Goal: Find specific page/section: Find specific page/section

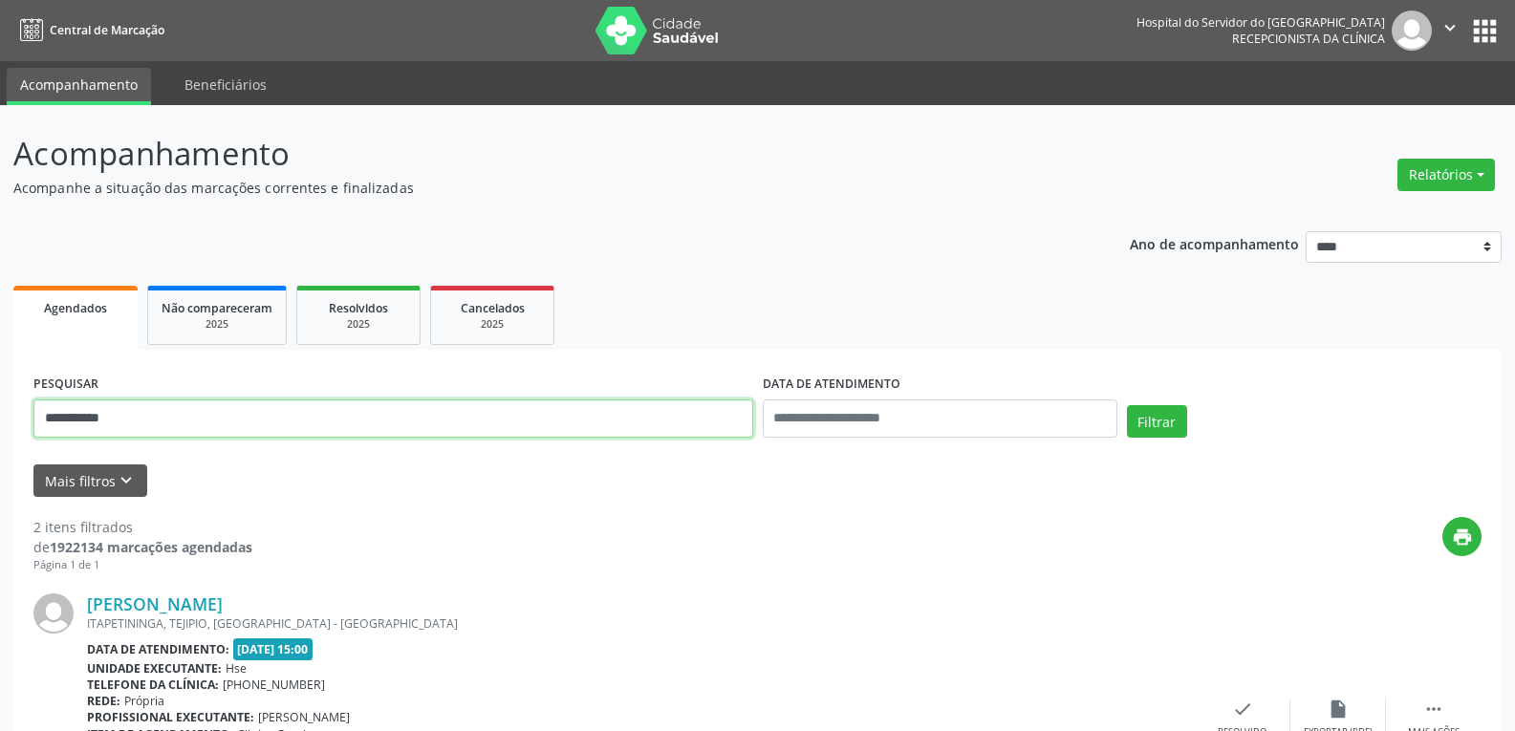
drag, startPoint x: 204, startPoint y: 431, endPoint x: 0, endPoint y: 422, distance: 203.8
click at [0, 422] on div "**********" at bounding box center [757, 647] width 1515 height 1085
paste input "****"
click at [1127, 405] on button "Filtrar" at bounding box center [1157, 421] width 60 height 32
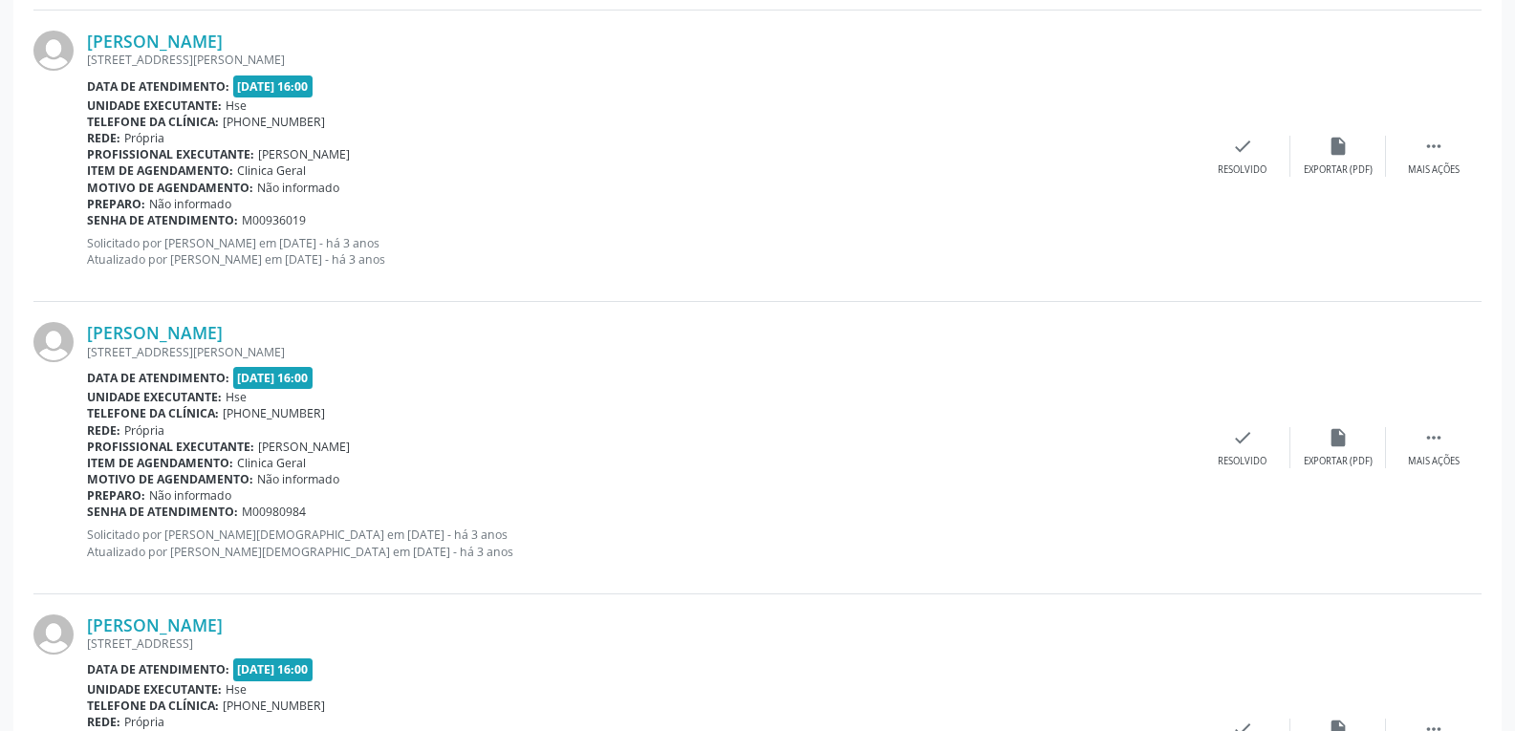
scroll to position [1334, 0]
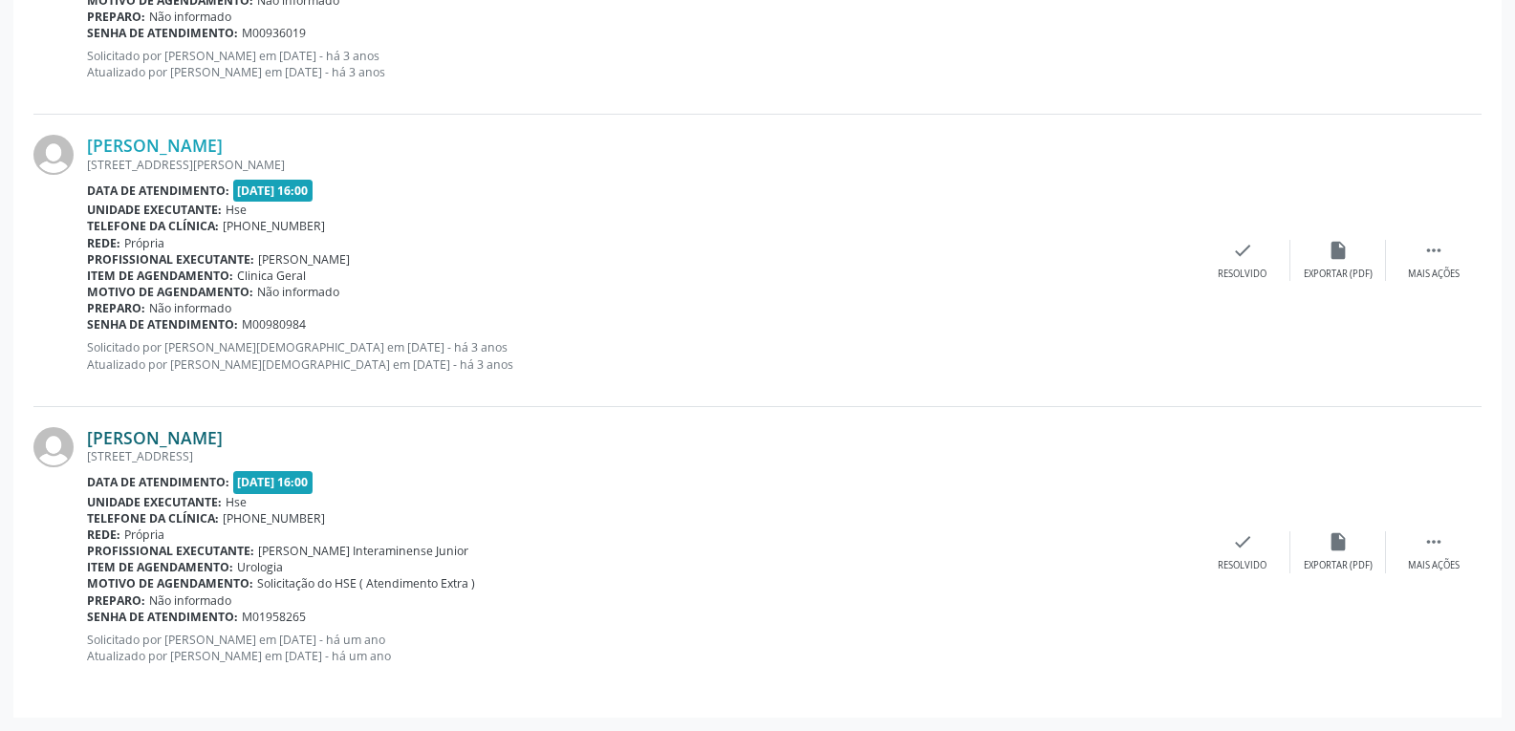
click at [198, 434] on link "[PERSON_NAME]" at bounding box center [155, 437] width 136 height 21
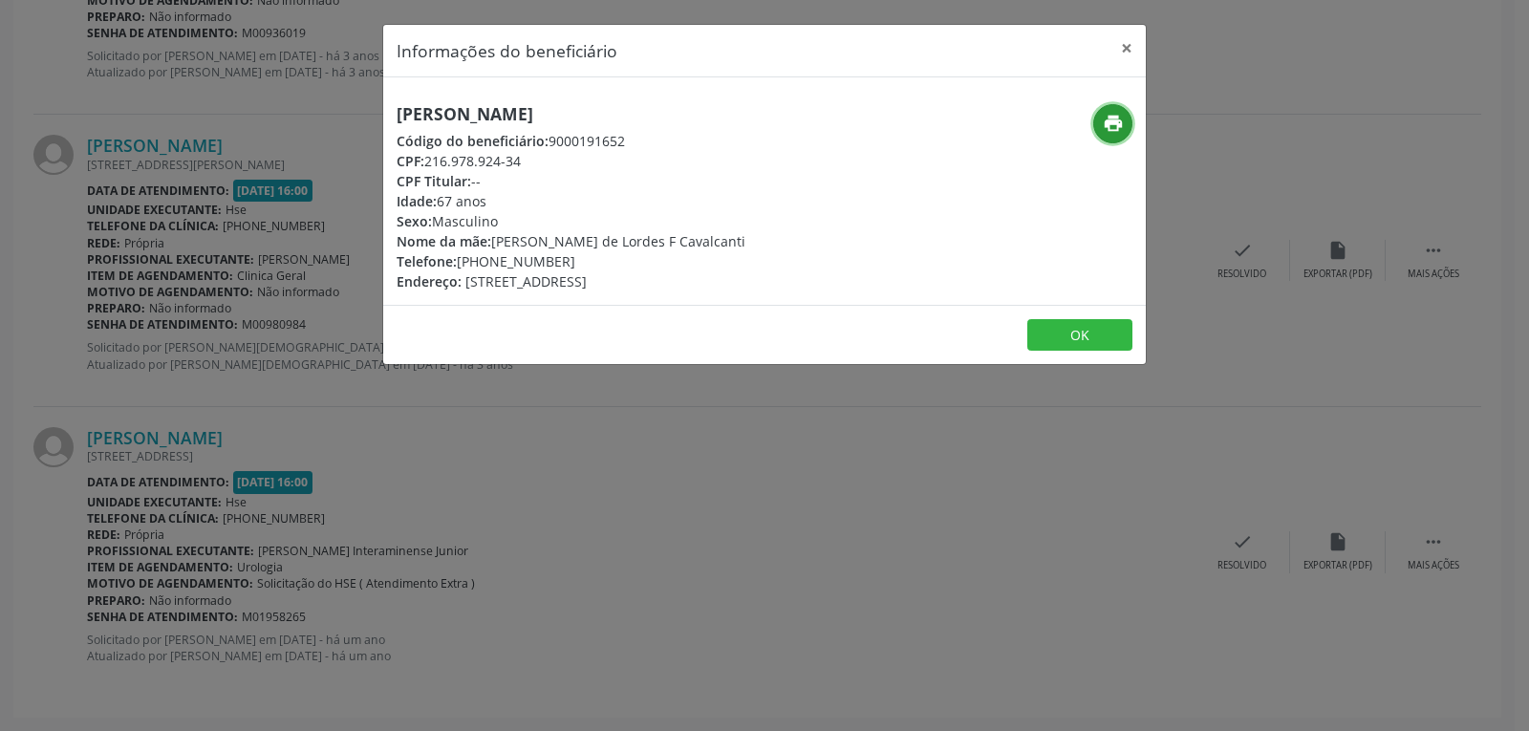
click at [1111, 121] on icon "print" at bounding box center [1113, 123] width 21 height 21
drag, startPoint x: 422, startPoint y: 160, endPoint x: 576, endPoint y: 161, distance: 153.9
click at [576, 161] on div "CPF: 216.978.924-34" at bounding box center [571, 161] width 349 height 20
copy div "216.978.924-34"
drag, startPoint x: 488, startPoint y: 255, endPoint x: 667, endPoint y: 255, distance: 178.7
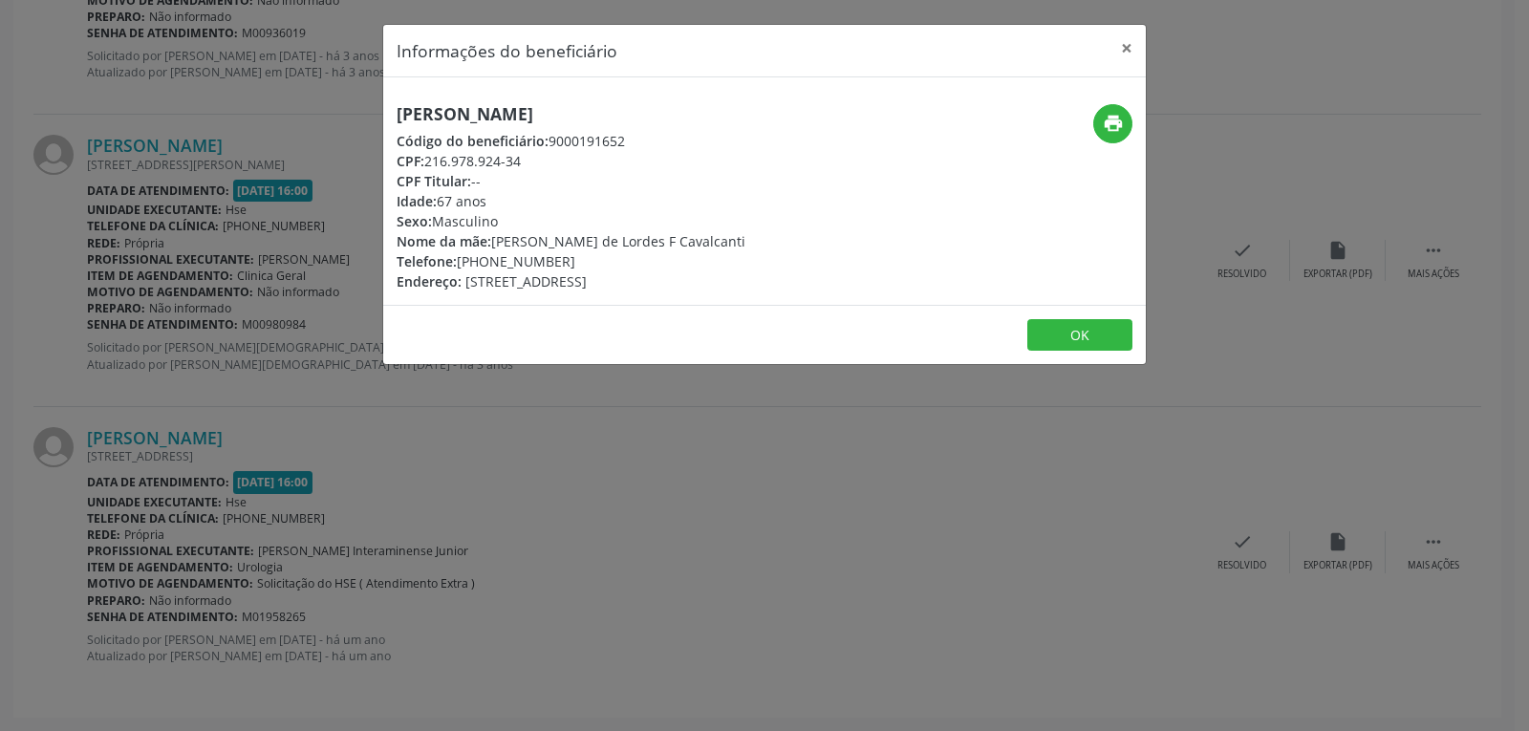
click at [667, 255] on div "Telefone: [PHONE_NUMBER]" at bounding box center [571, 261] width 349 height 20
copy div "98656-0893"
click at [1125, 44] on button "×" at bounding box center [1127, 48] width 38 height 47
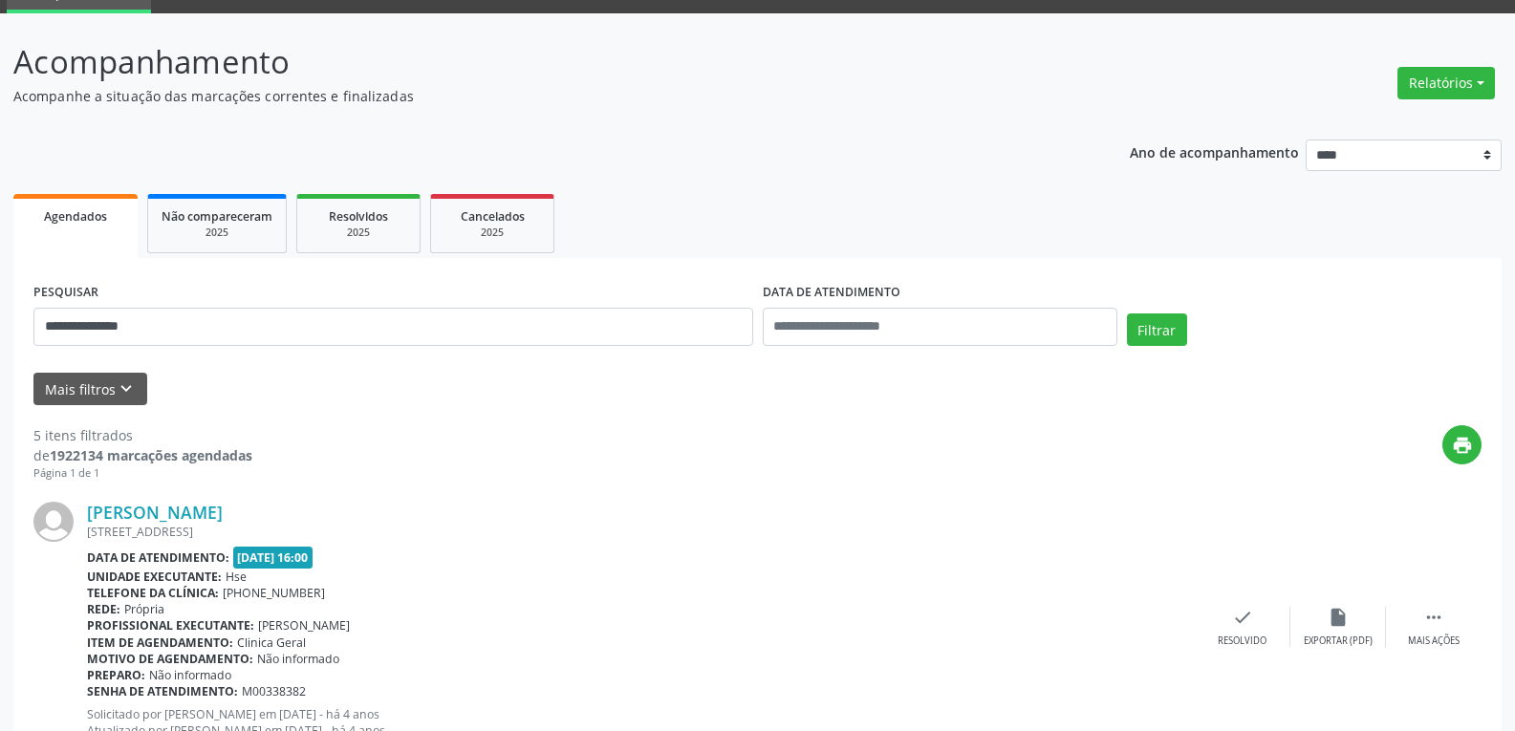
scroll to position [0, 0]
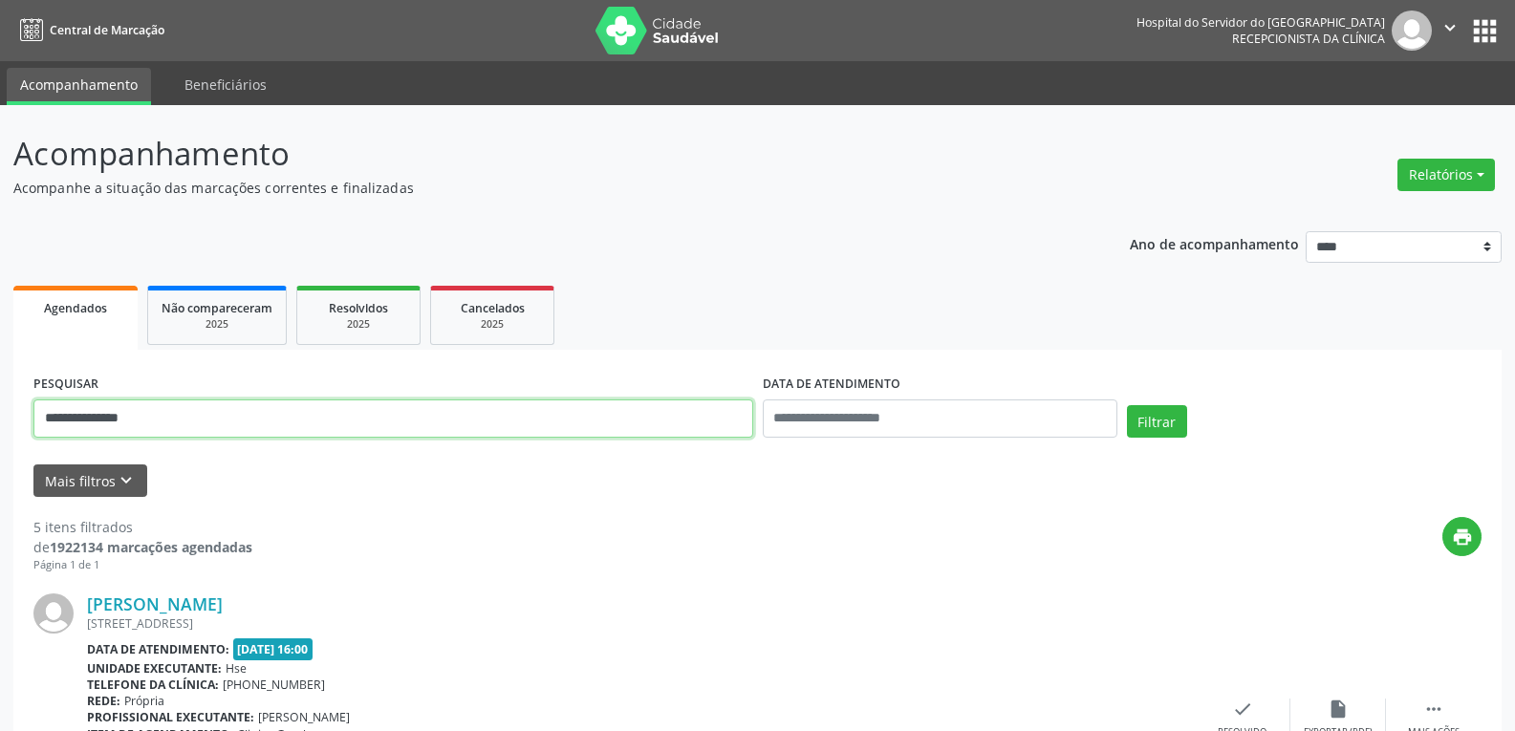
drag, startPoint x: 202, startPoint y: 410, endPoint x: 0, endPoint y: 433, distance: 203.0
click at [1127, 405] on button "Filtrar" at bounding box center [1157, 421] width 60 height 32
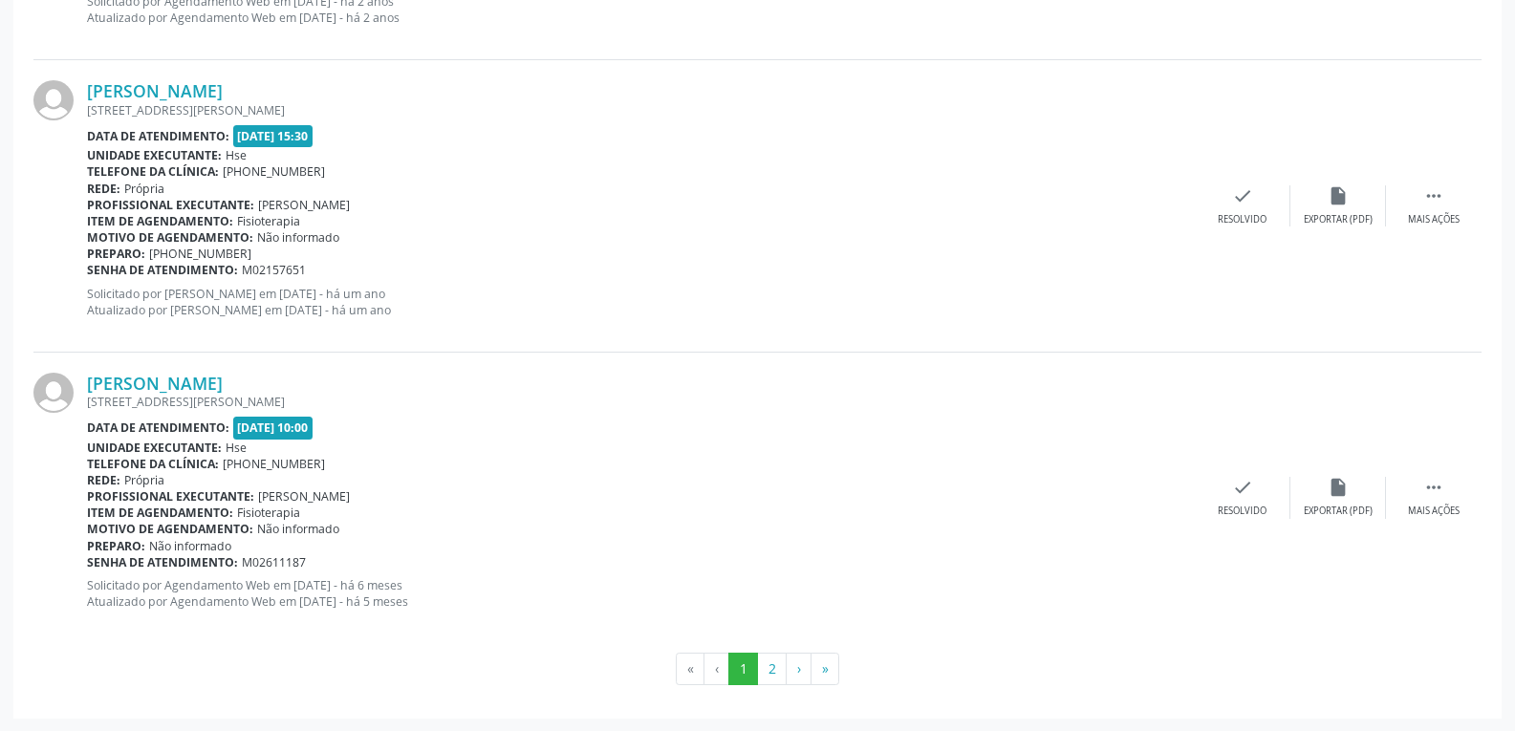
scroll to position [4309, 0]
click at [772, 668] on button "2" at bounding box center [772, 668] width 30 height 32
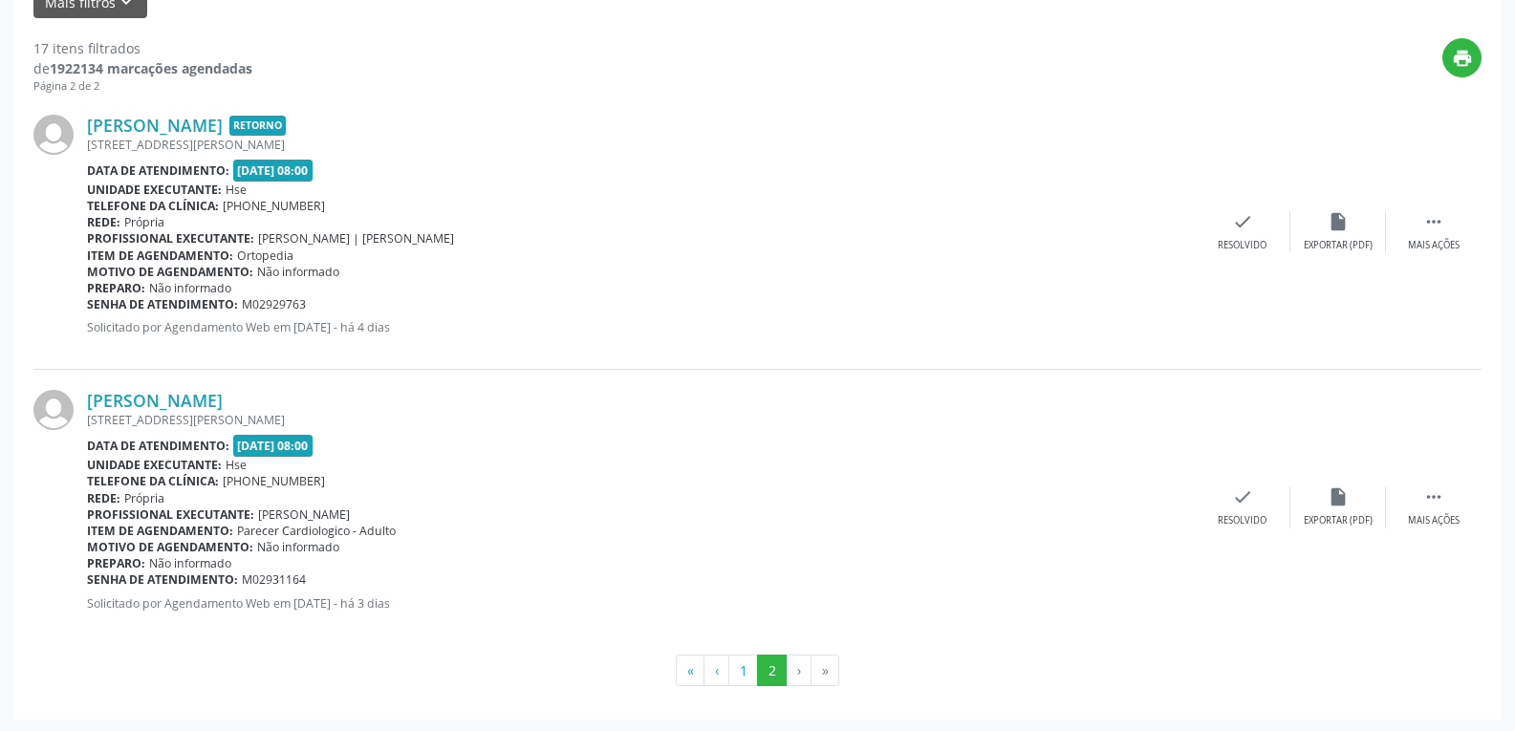
scroll to position [481, 0]
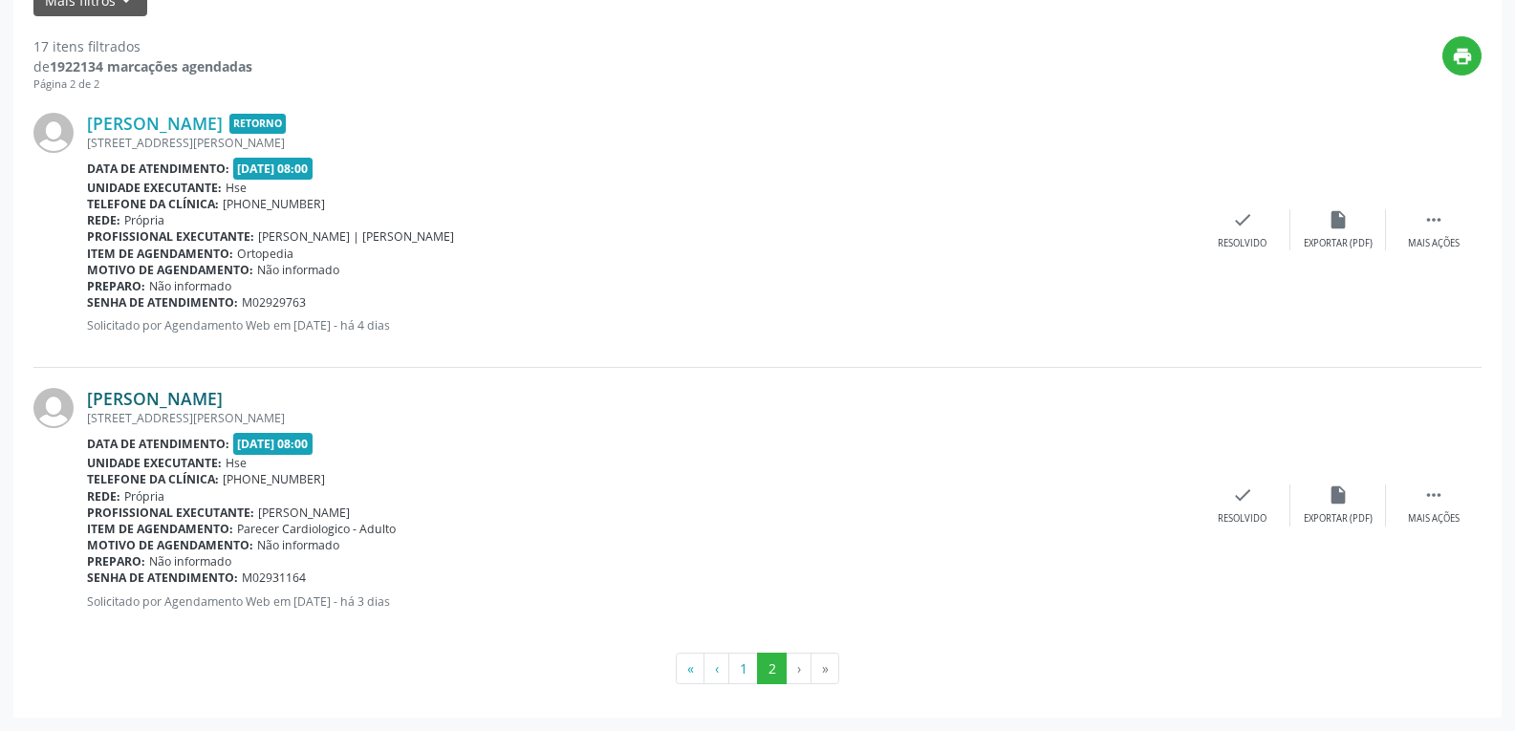
click at [179, 404] on link "[PERSON_NAME]" at bounding box center [155, 398] width 136 height 21
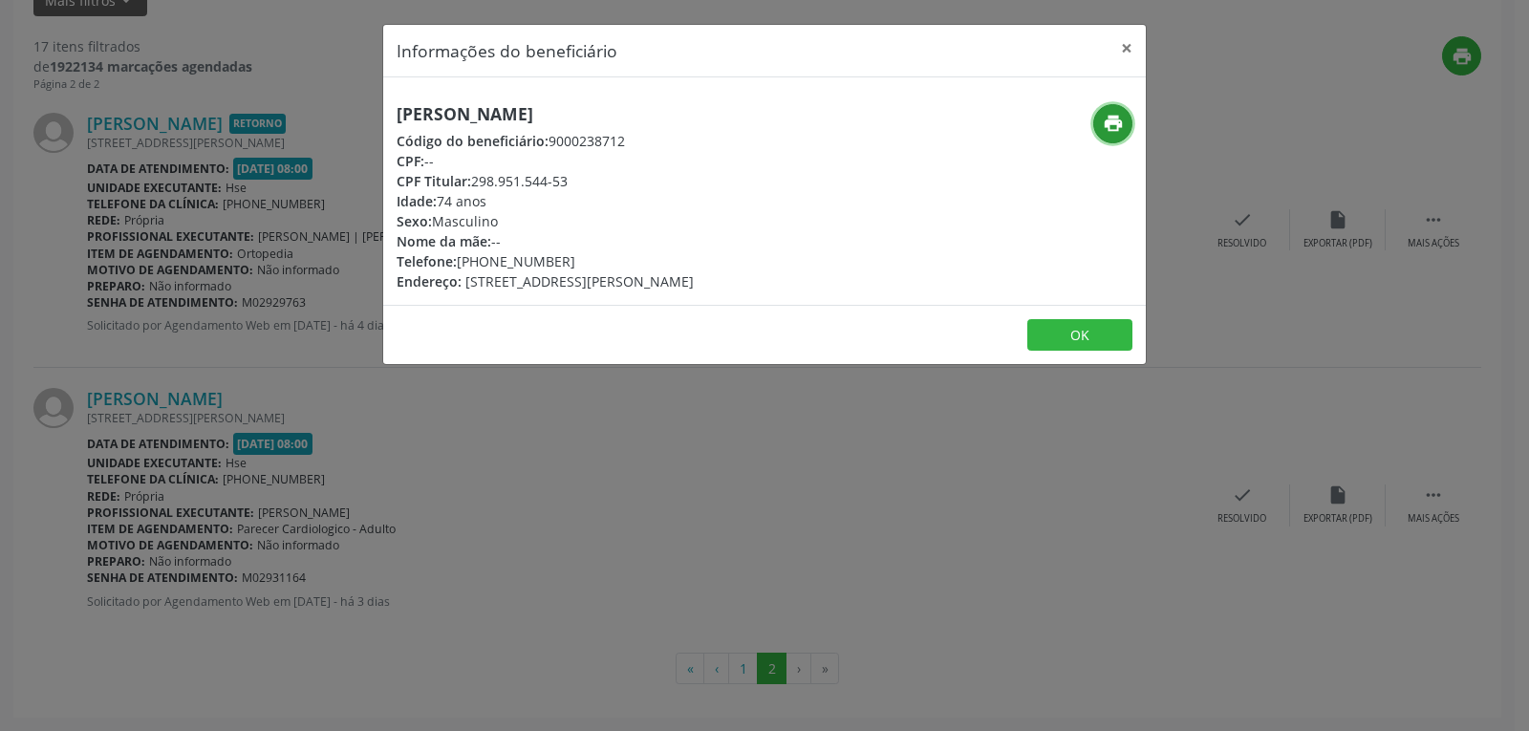
click at [1103, 118] on icon "print" at bounding box center [1113, 123] width 21 height 21
click at [1131, 41] on button "×" at bounding box center [1127, 48] width 38 height 47
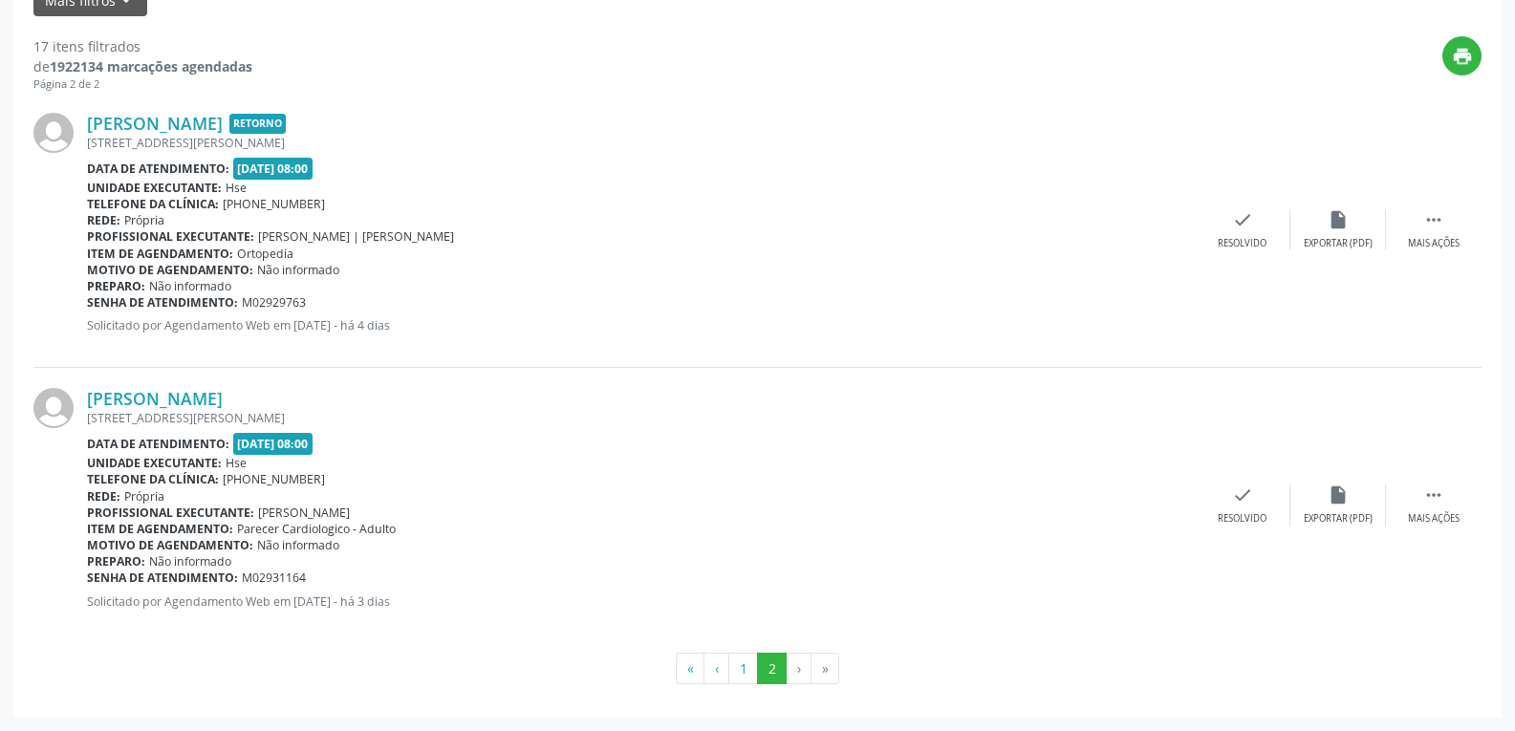
scroll to position [0, 0]
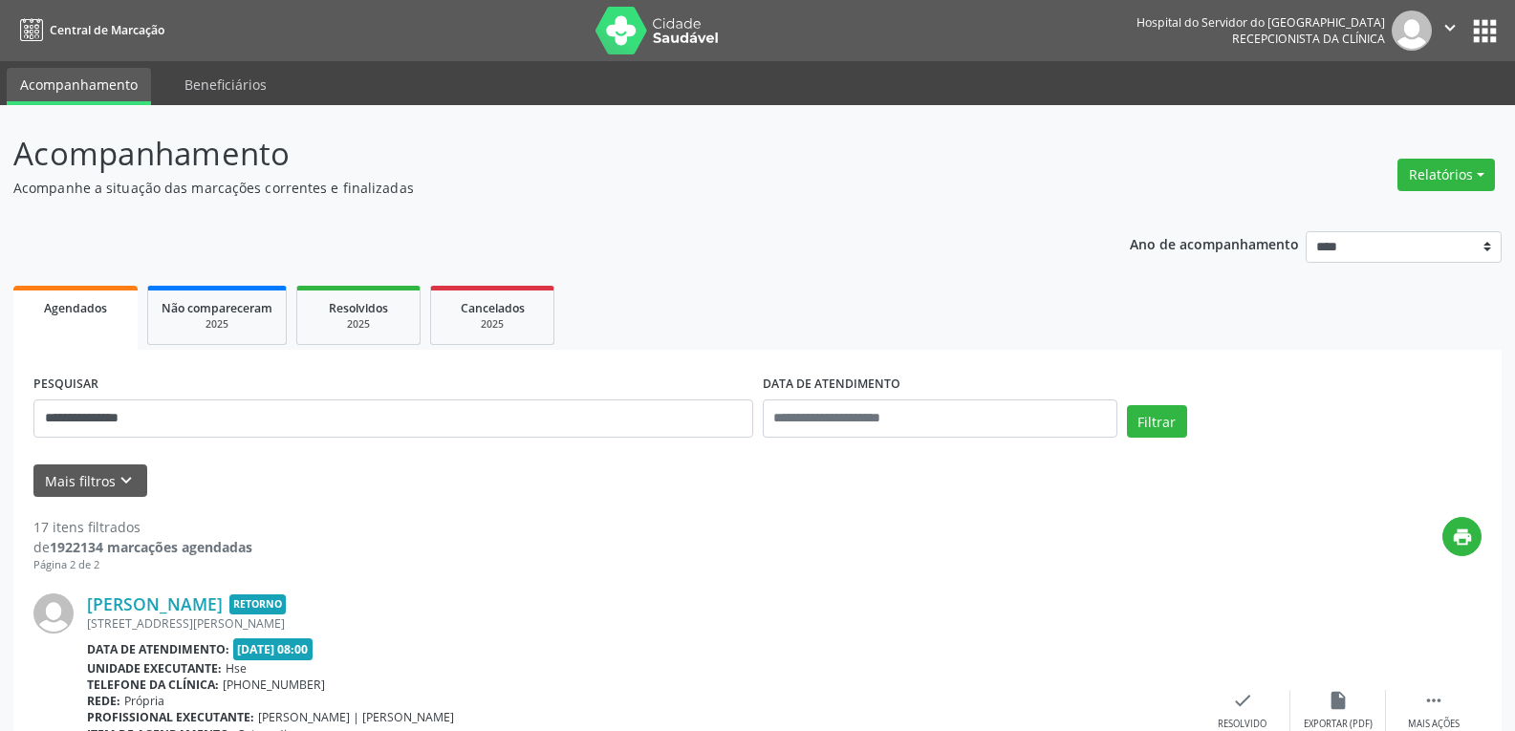
drag, startPoint x: 221, startPoint y: 393, endPoint x: 60, endPoint y: 413, distance: 161.8
click at [60, 413] on div "**********" at bounding box center [393, 410] width 729 height 81
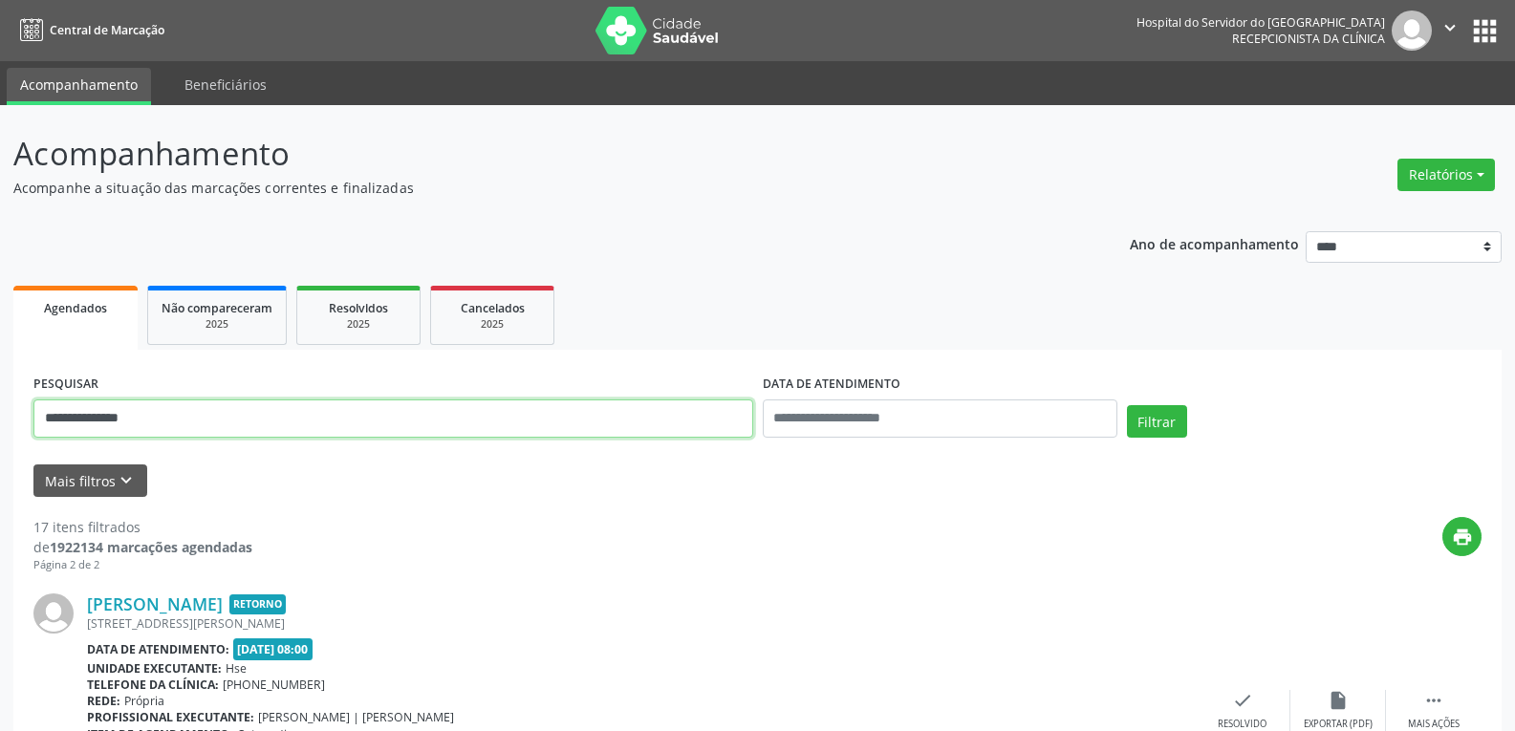
drag, startPoint x: 171, startPoint y: 417, endPoint x: 0, endPoint y: 405, distance: 171.5
click at [0, 405] on div "**********" at bounding box center [757, 658] width 1515 height 1107
click at [135, 415] on input "**********" at bounding box center [393, 419] width 720 height 38
click at [1127, 405] on button "Filtrar" at bounding box center [1157, 421] width 60 height 32
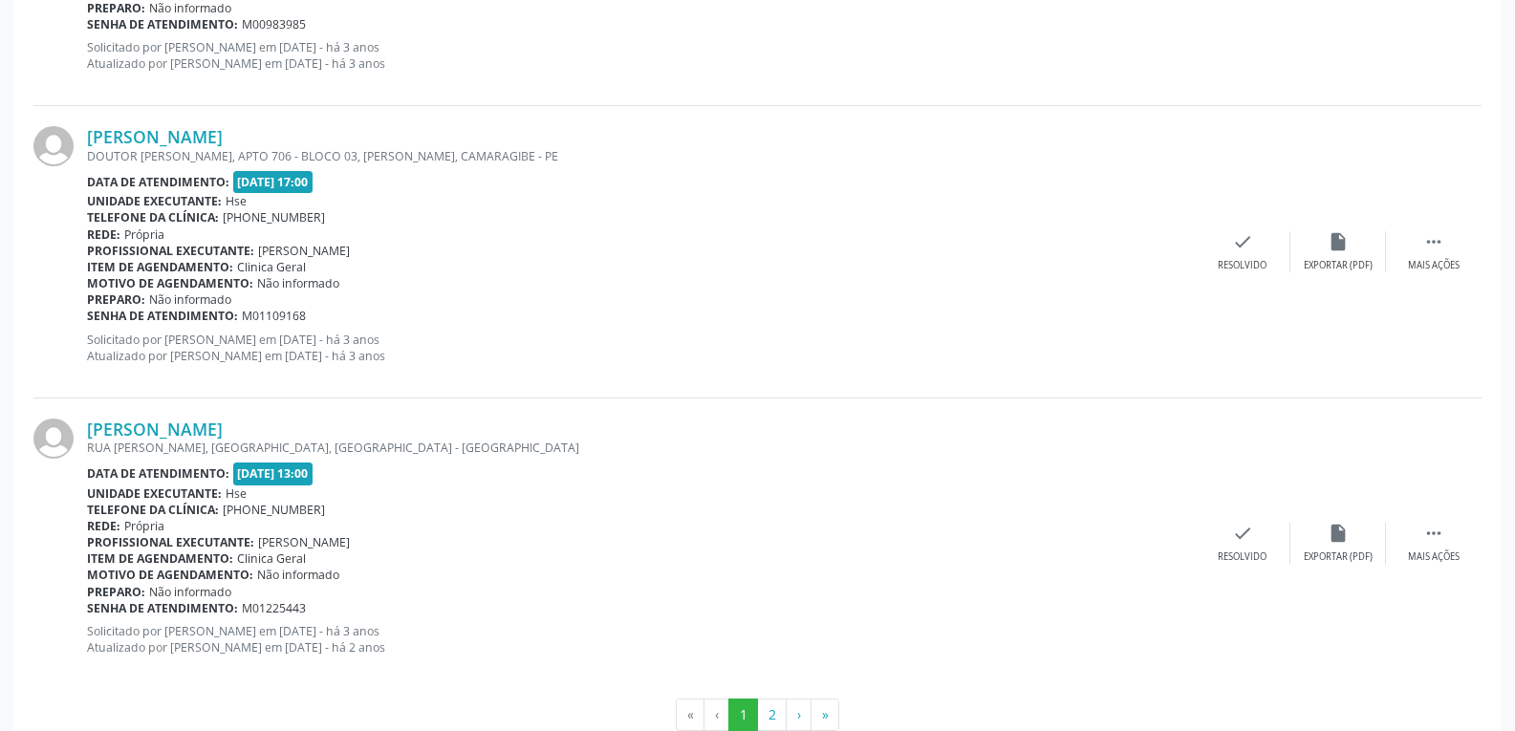
scroll to position [4309, 0]
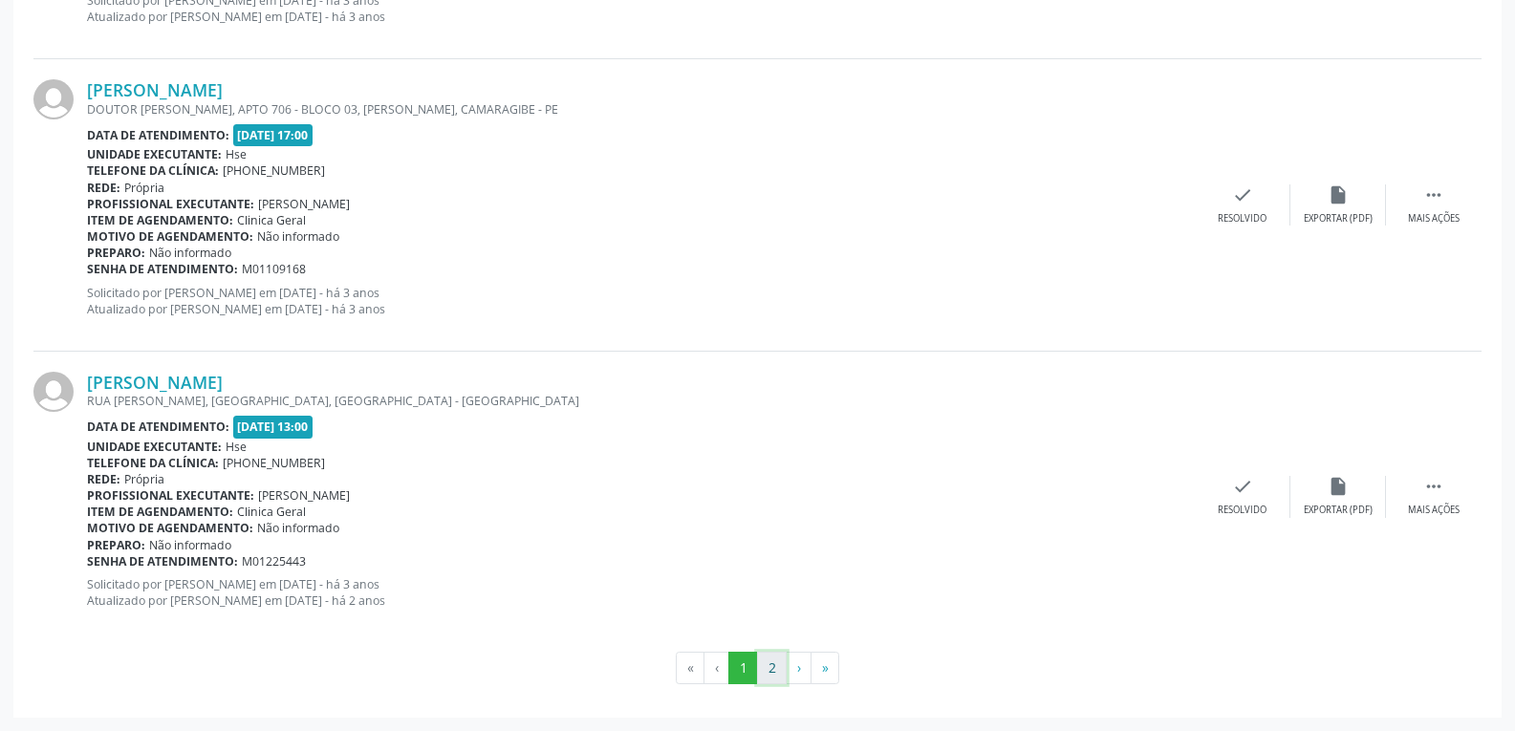
click at [783, 673] on button "2" at bounding box center [772, 668] width 30 height 32
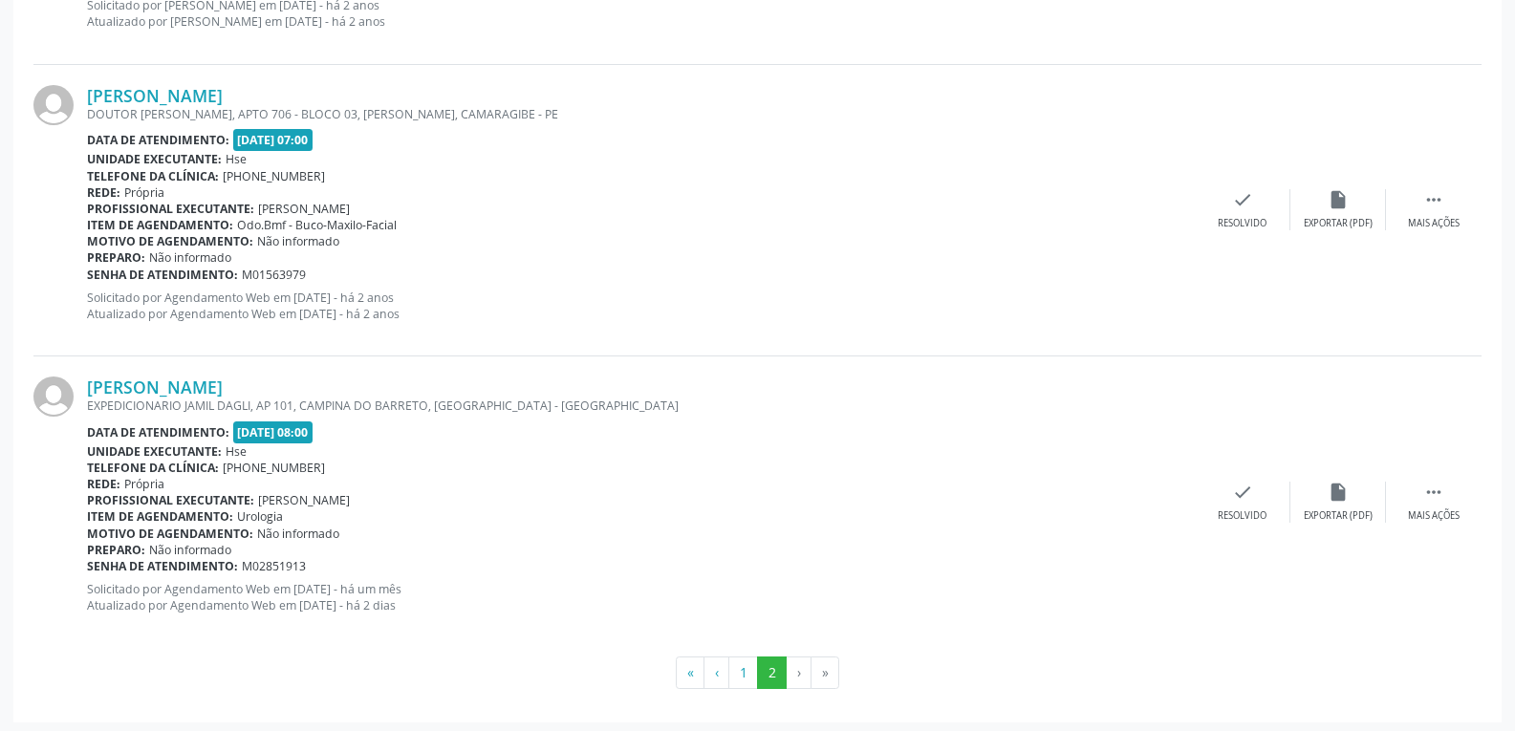
scroll to position [806, 0]
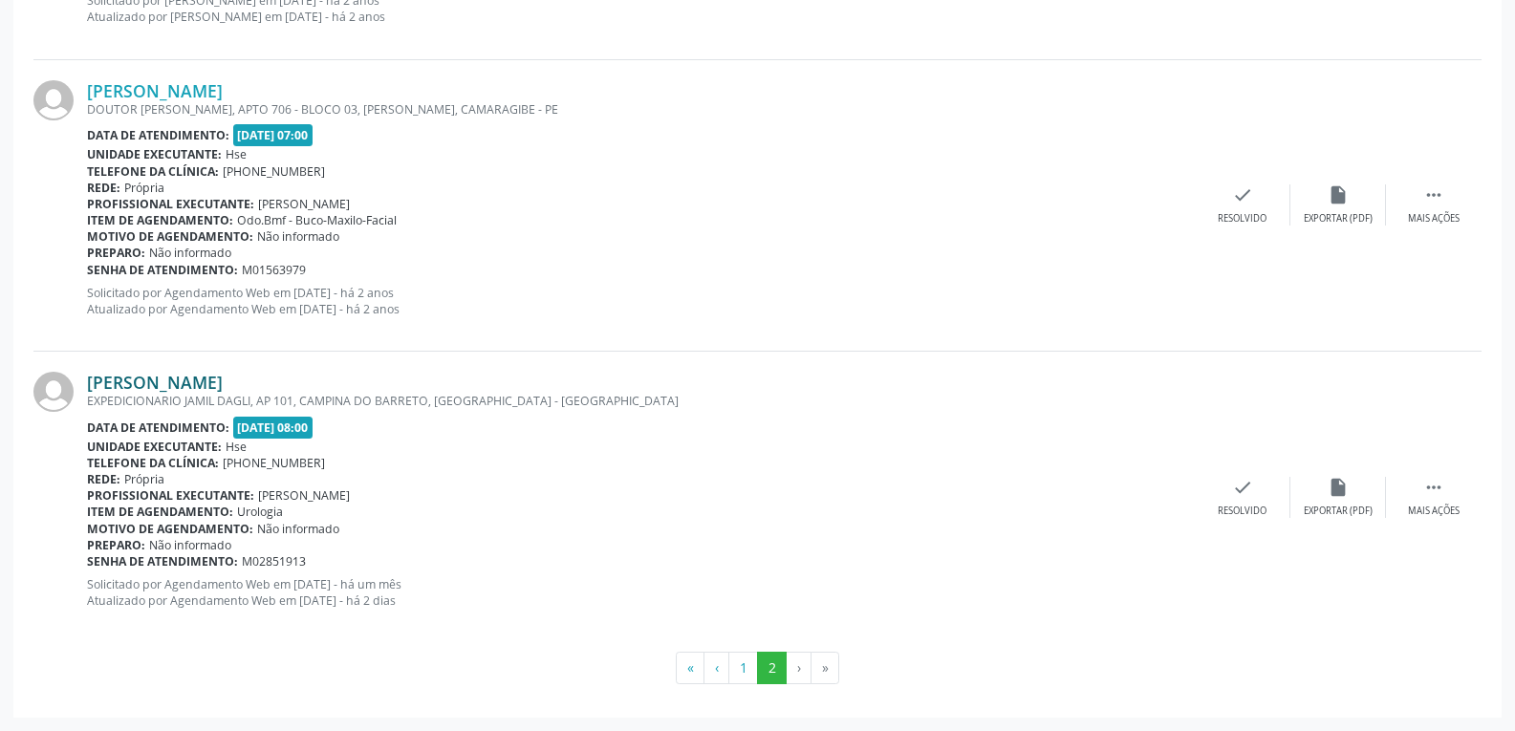
click at [189, 386] on link "[PERSON_NAME]" at bounding box center [155, 382] width 136 height 21
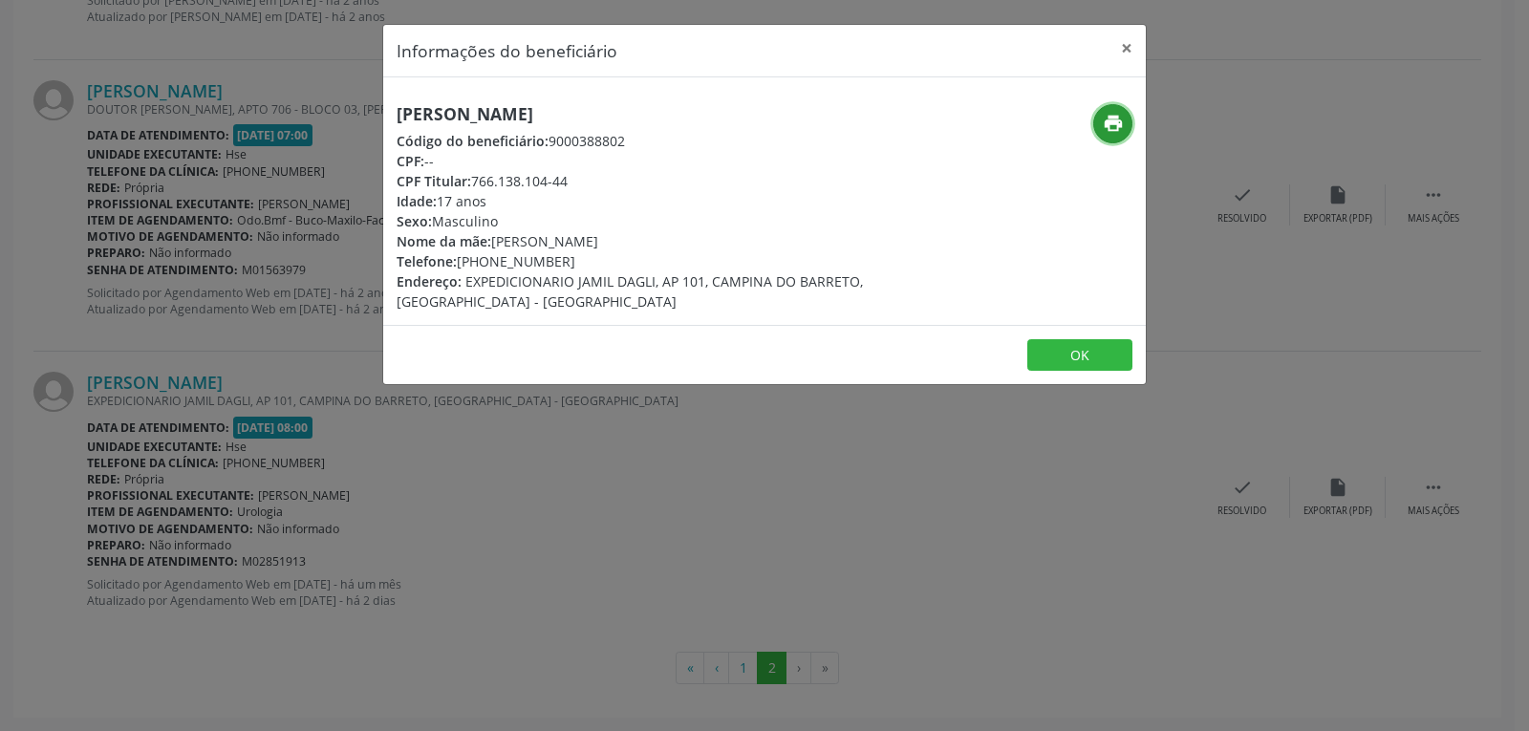
click at [1124, 131] on button "print" at bounding box center [1113, 123] width 39 height 39
drag, startPoint x: 476, startPoint y: 183, endPoint x: 658, endPoint y: 178, distance: 181.7
click at [658, 178] on div "CPF Titular: 766.138.104-44" at bounding box center [638, 181] width 482 height 20
copy div "766.138.104-44"
drag, startPoint x: 487, startPoint y: 265, endPoint x: 615, endPoint y: 252, distance: 127.7
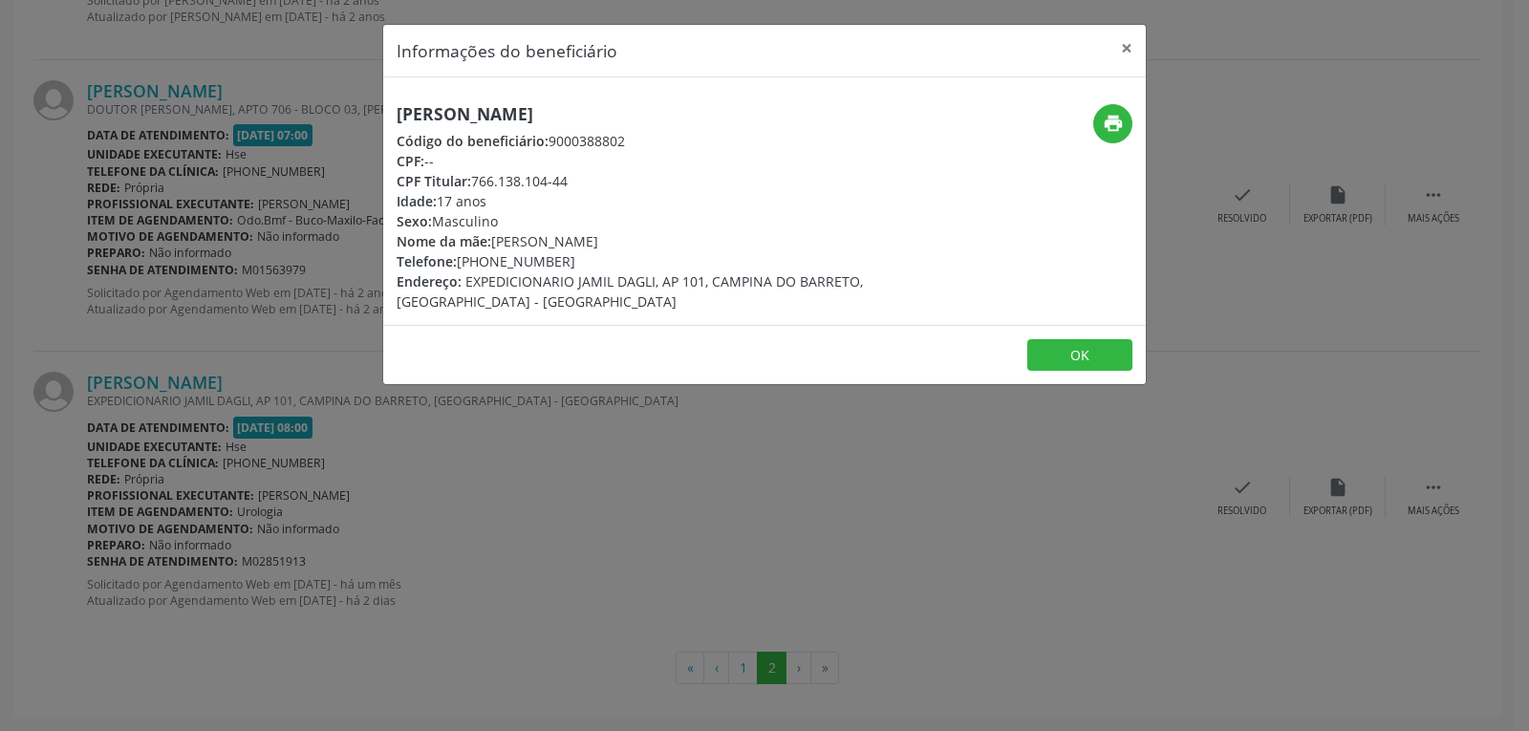
click at [615, 252] on div "Telefone: [PHONE_NUMBER]" at bounding box center [638, 261] width 482 height 20
copy div "99731-9945"
click at [1125, 46] on button "×" at bounding box center [1127, 48] width 38 height 47
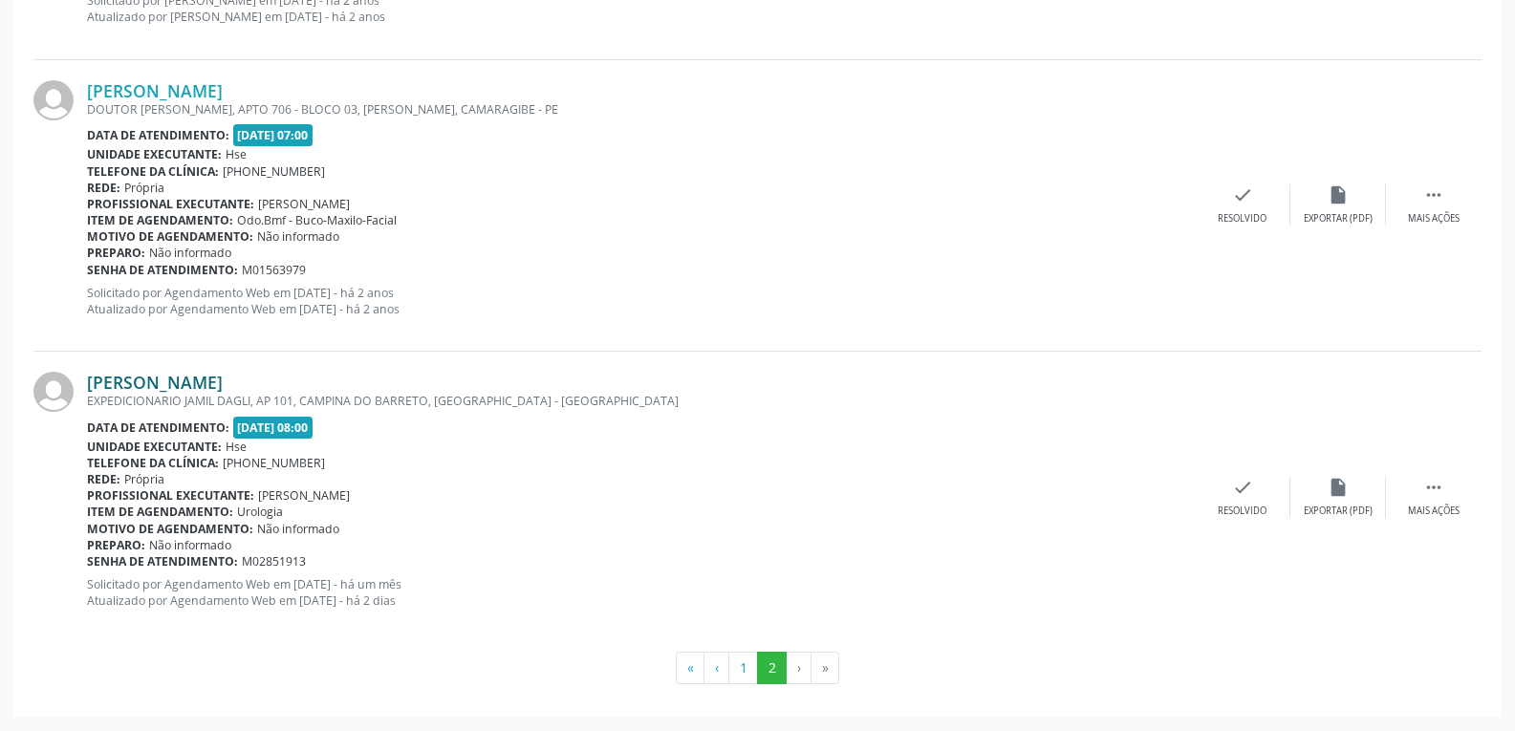
click at [223, 380] on link "[PERSON_NAME]" at bounding box center [155, 382] width 136 height 21
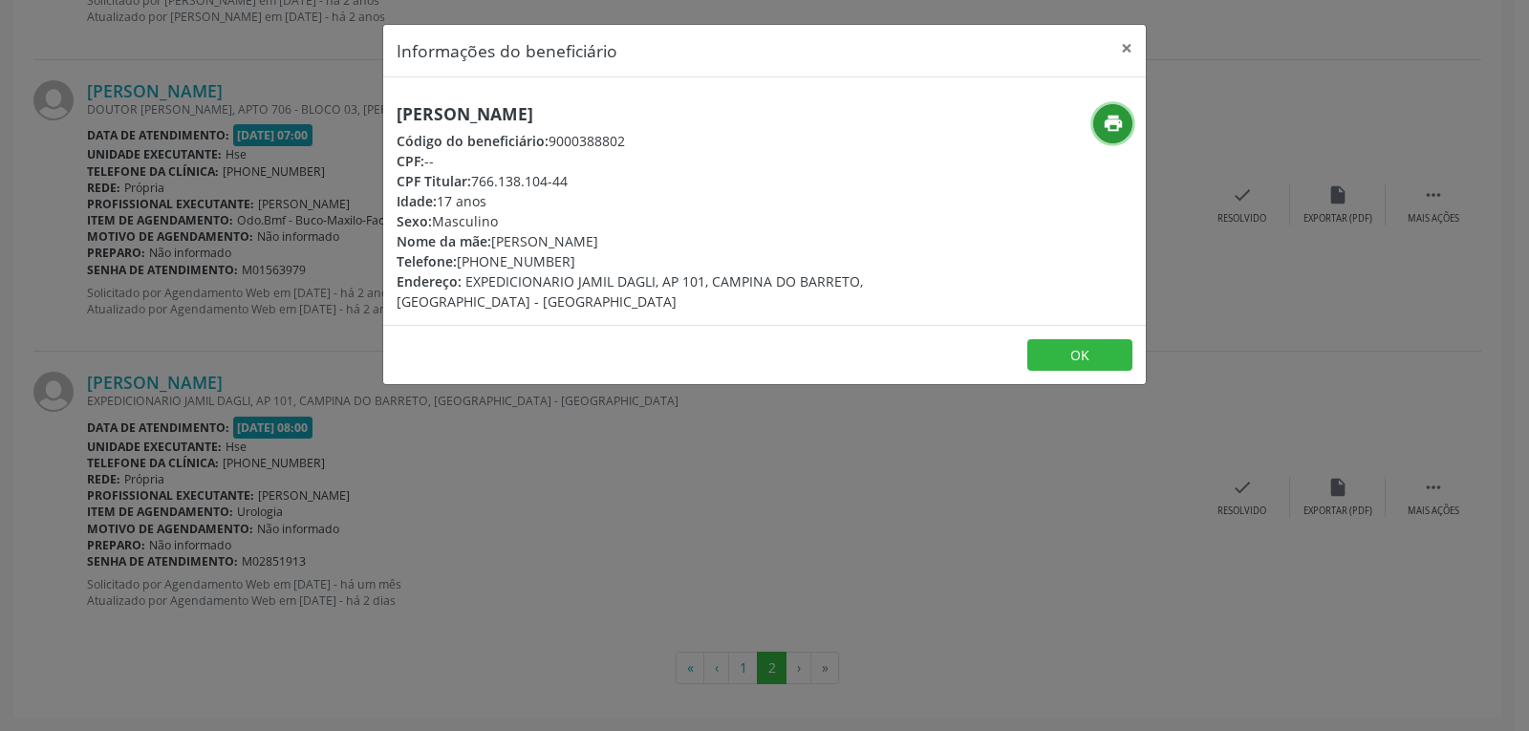
click at [1107, 120] on icon "print" at bounding box center [1113, 123] width 21 height 21
drag, startPoint x: 1130, startPoint y: 49, endPoint x: 1243, endPoint y: 8, distance: 120.0
click at [1133, 48] on button "×" at bounding box center [1127, 48] width 38 height 47
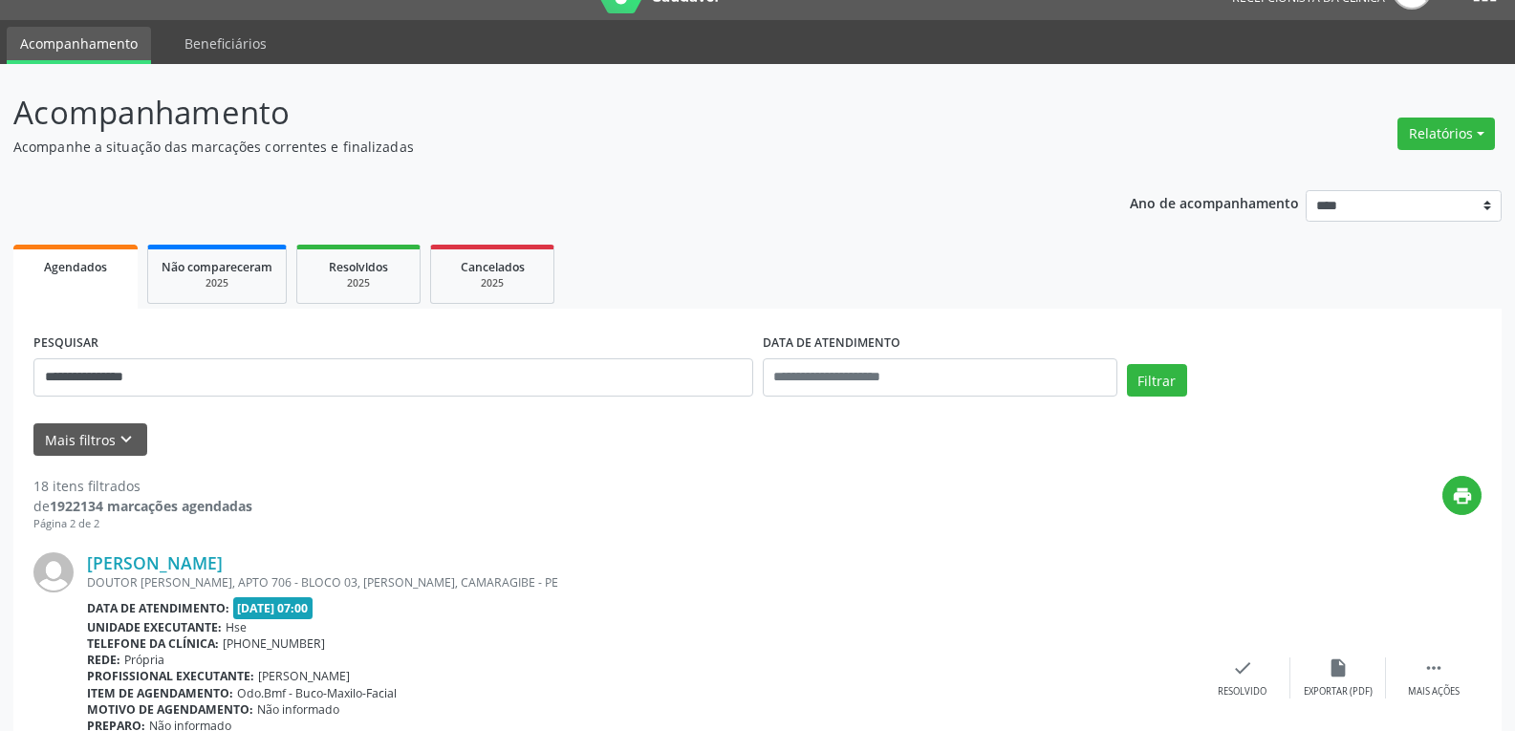
scroll to position [0, 0]
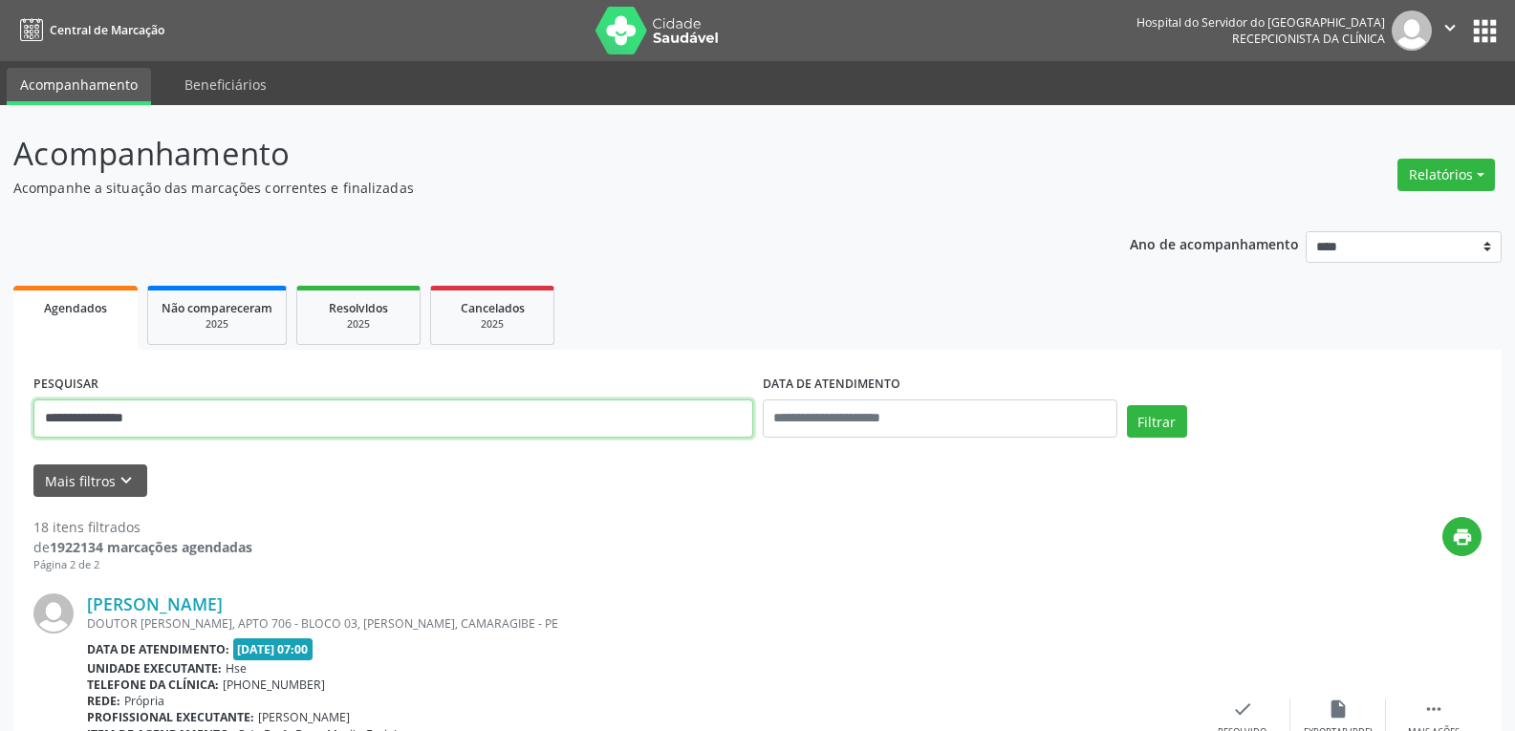
drag, startPoint x: 216, startPoint y: 427, endPoint x: 0, endPoint y: 379, distance: 221.3
click at [1127, 405] on button "Filtrar" at bounding box center [1157, 421] width 60 height 32
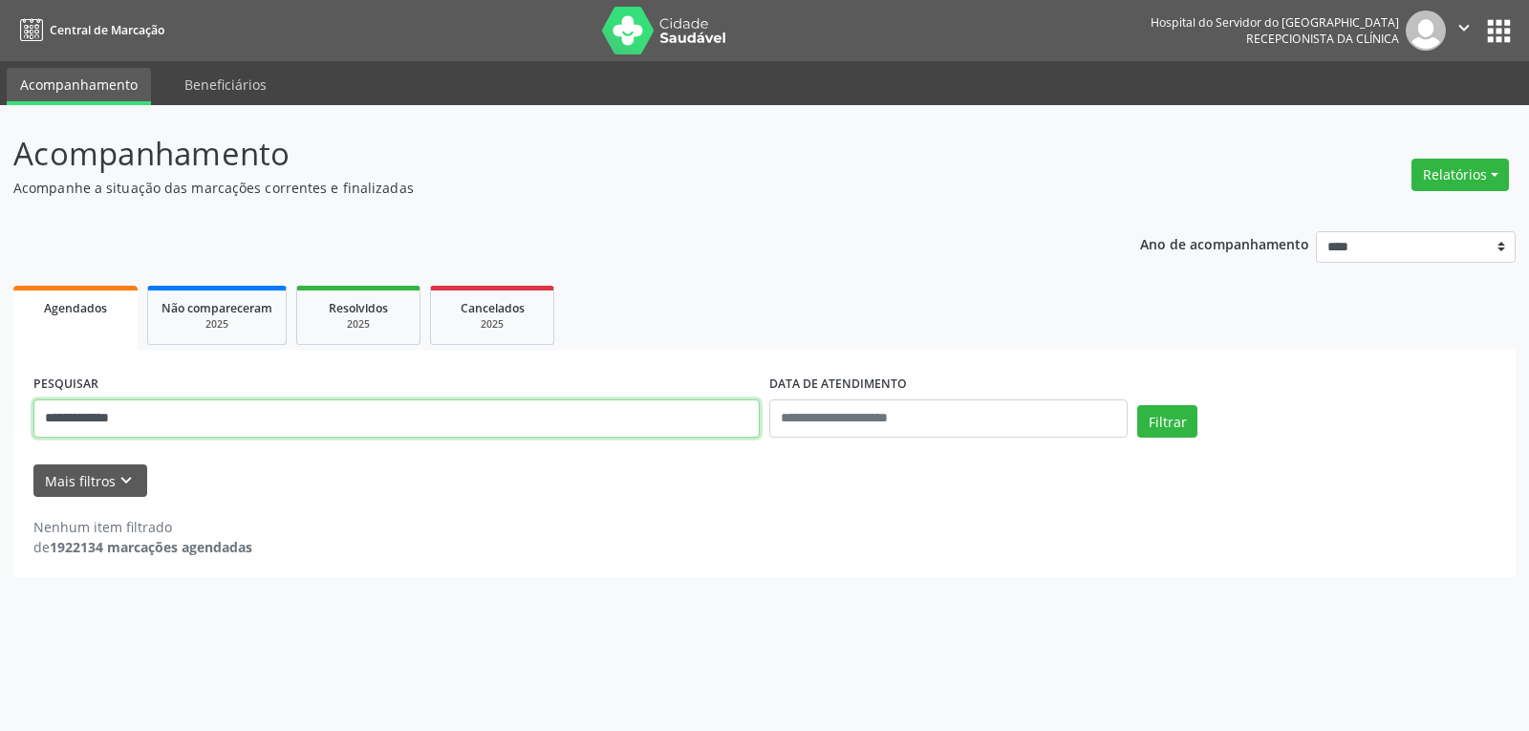
click at [109, 422] on input "**********" at bounding box center [396, 419] width 726 height 38
click at [1137, 405] on button "Filtrar" at bounding box center [1167, 421] width 60 height 32
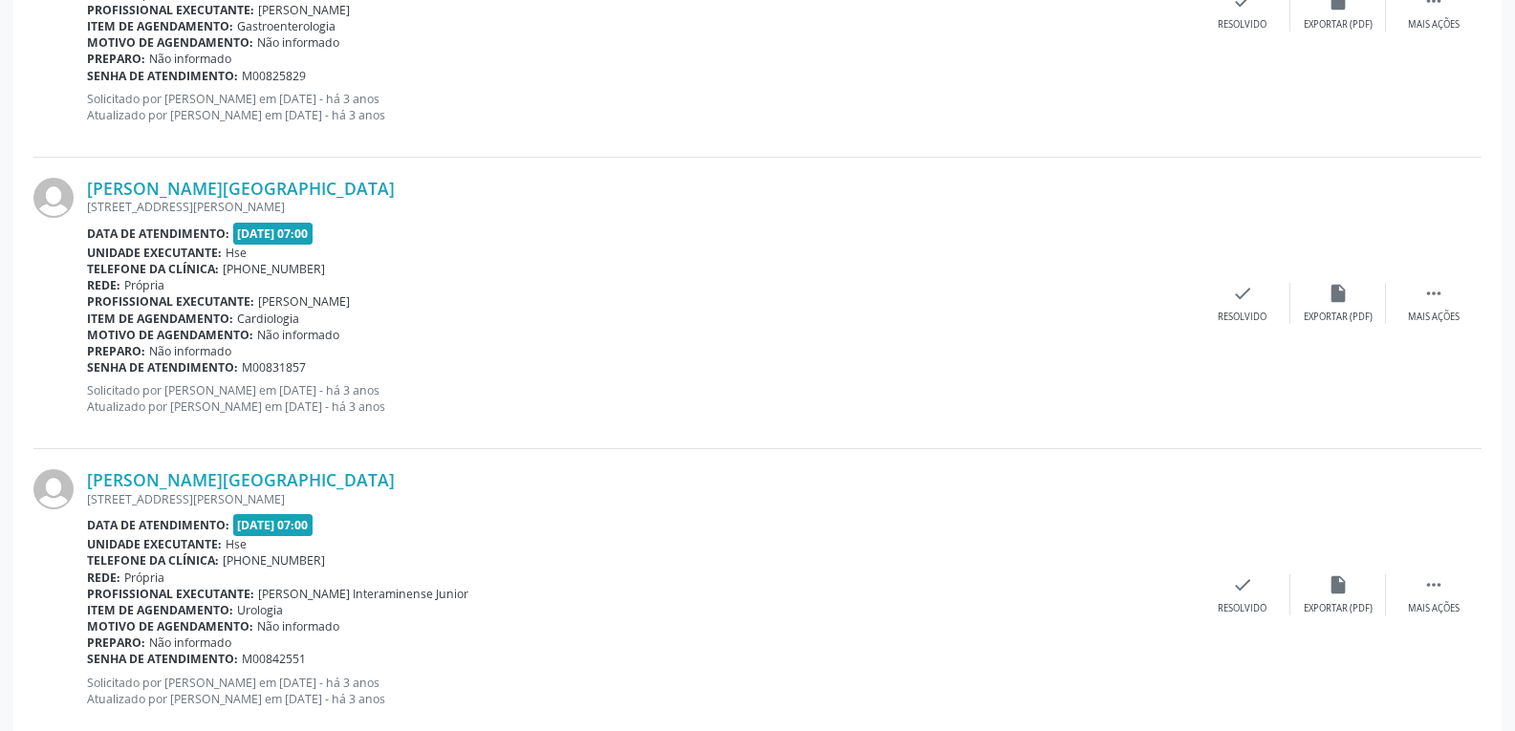
scroll to position [4309, 0]
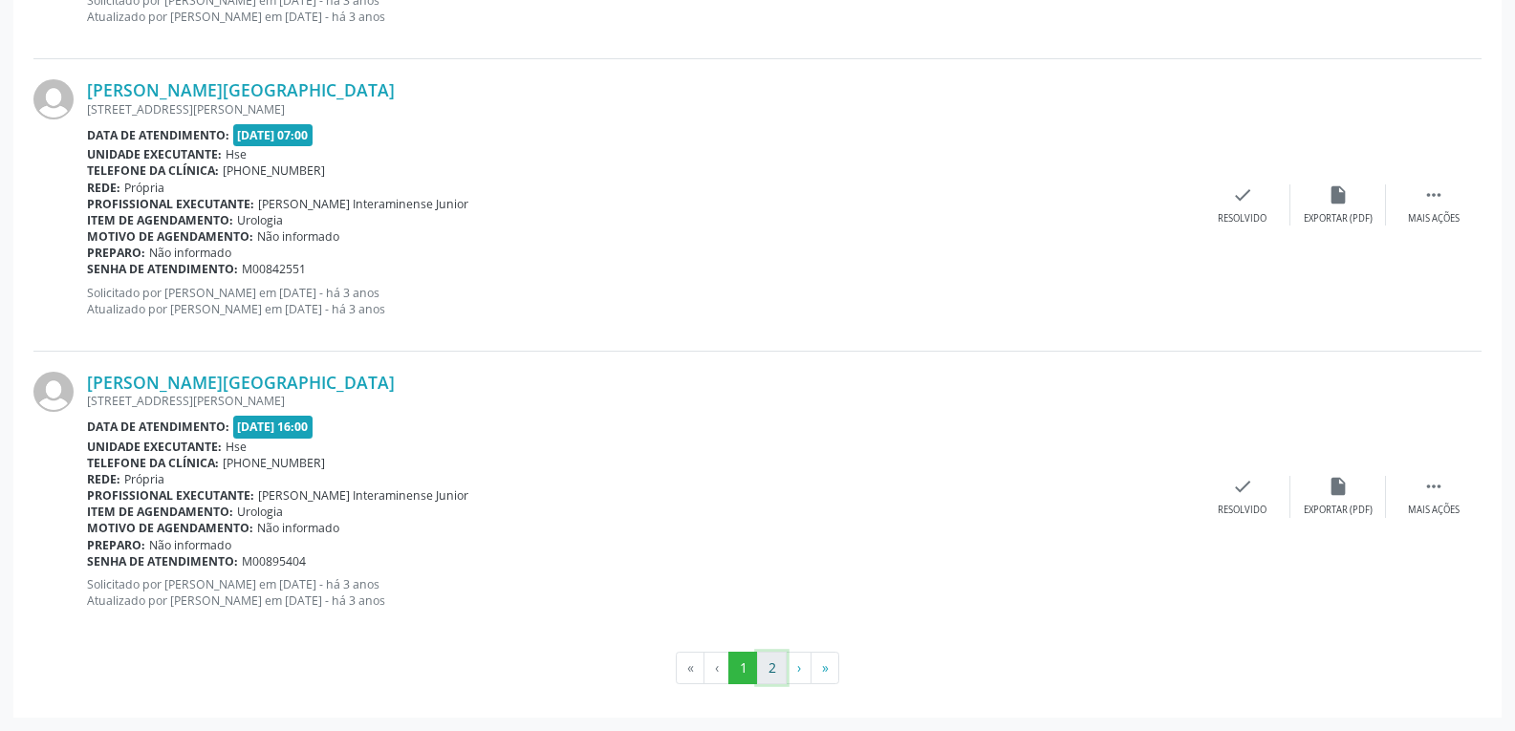
click at [776, 675] on button "2" at bounding box center [772, 668] width 30 height 32
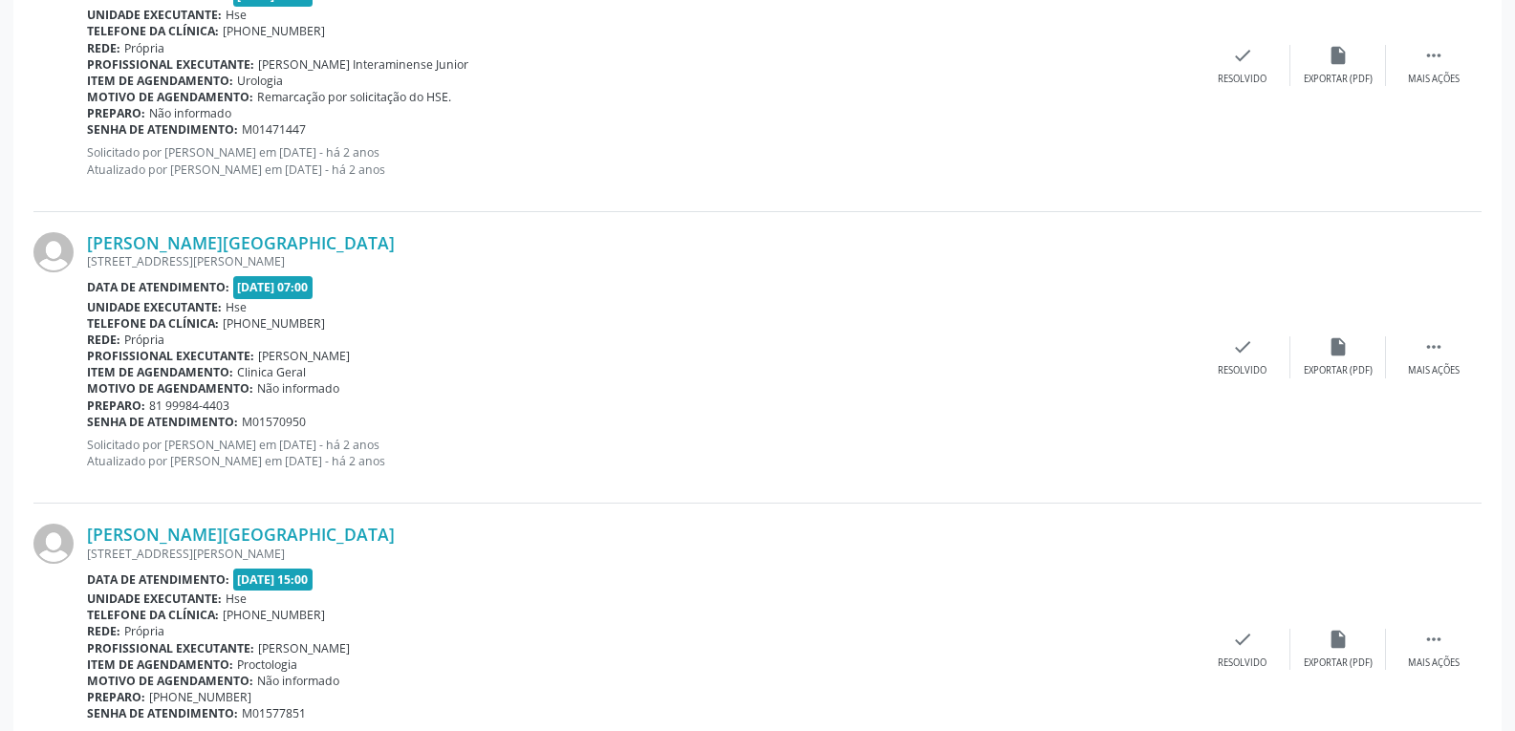
scroll to position [2233, 0]
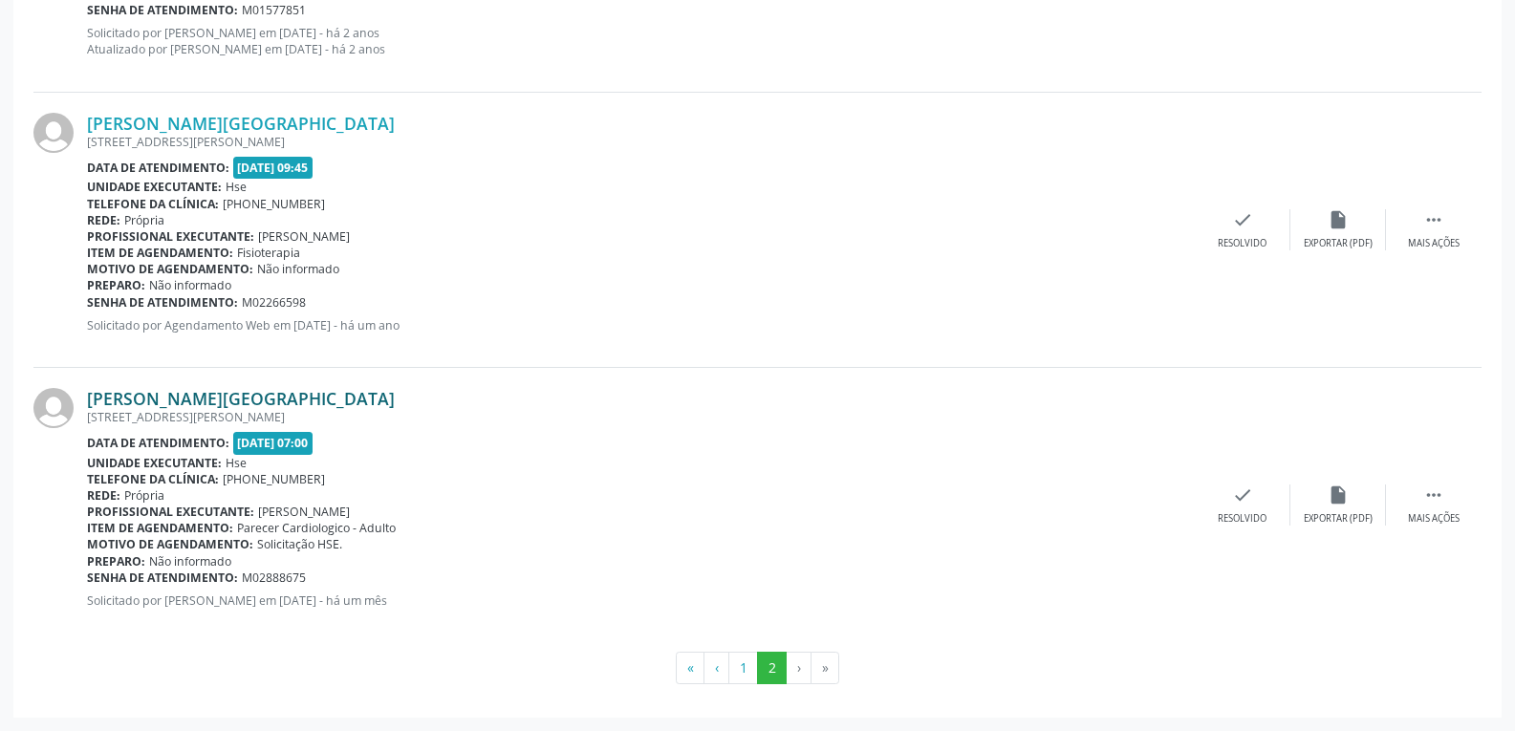
click at [181, 394] on link "[PERSON_NAME][GEOGRAPHIC_DATA]" at bounding box center [241, 398] width 308 height 21
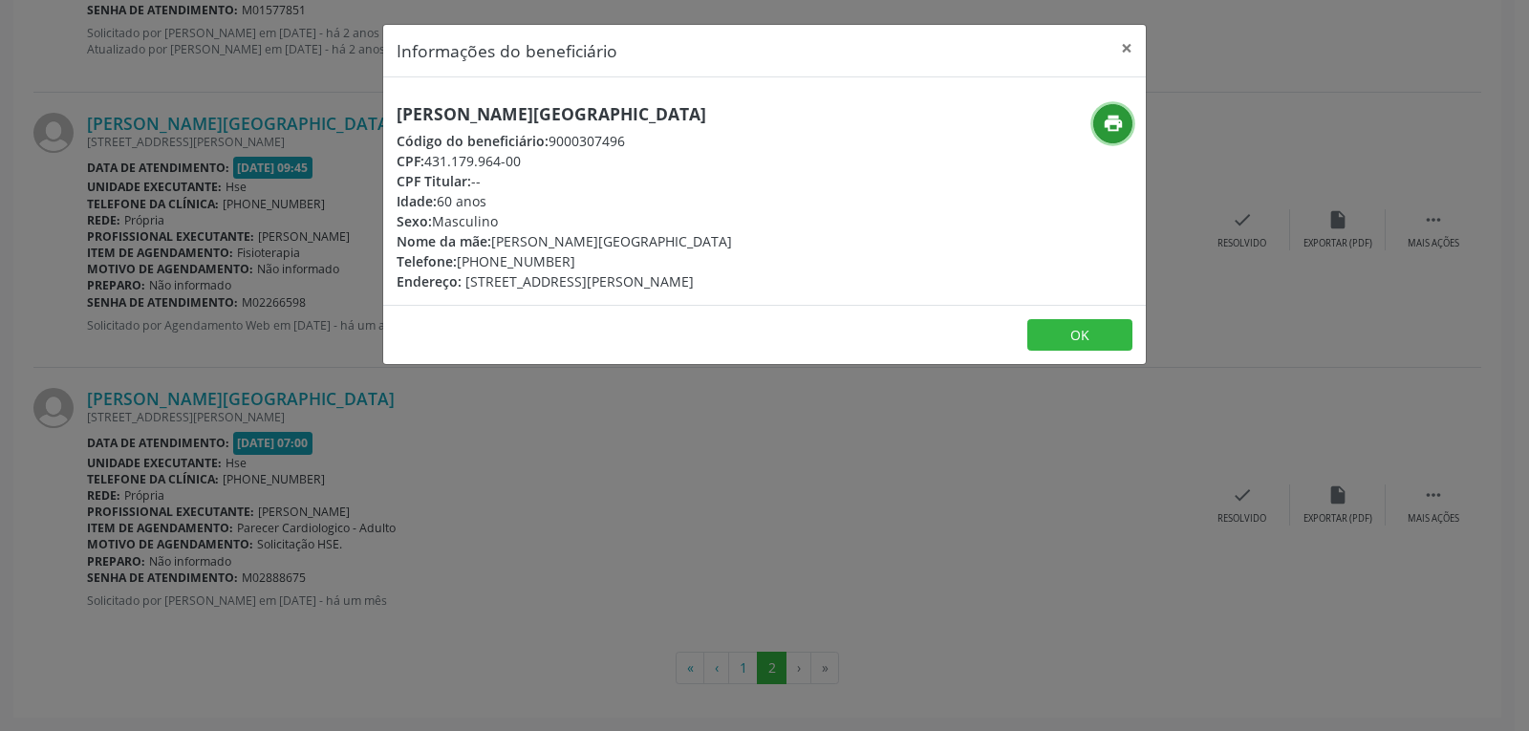
click at [1121, 120] on icon "print" at bounding box center [1113, 123] width 21 height 21
drag, startPoint x: 425, startPoint y: 161, endPoint x: 639, endPoint y: 161, distance: 214.1
click at [639, 161] on div "CPF: 431.179.964-00" at bounding box center [565, 161] width 336 height 20
copy div "431.179.964-00"
drag, startPoint x: 487, startPoint y: 259, endPoint x: 643, endPoint y: 256, distance: 156.8
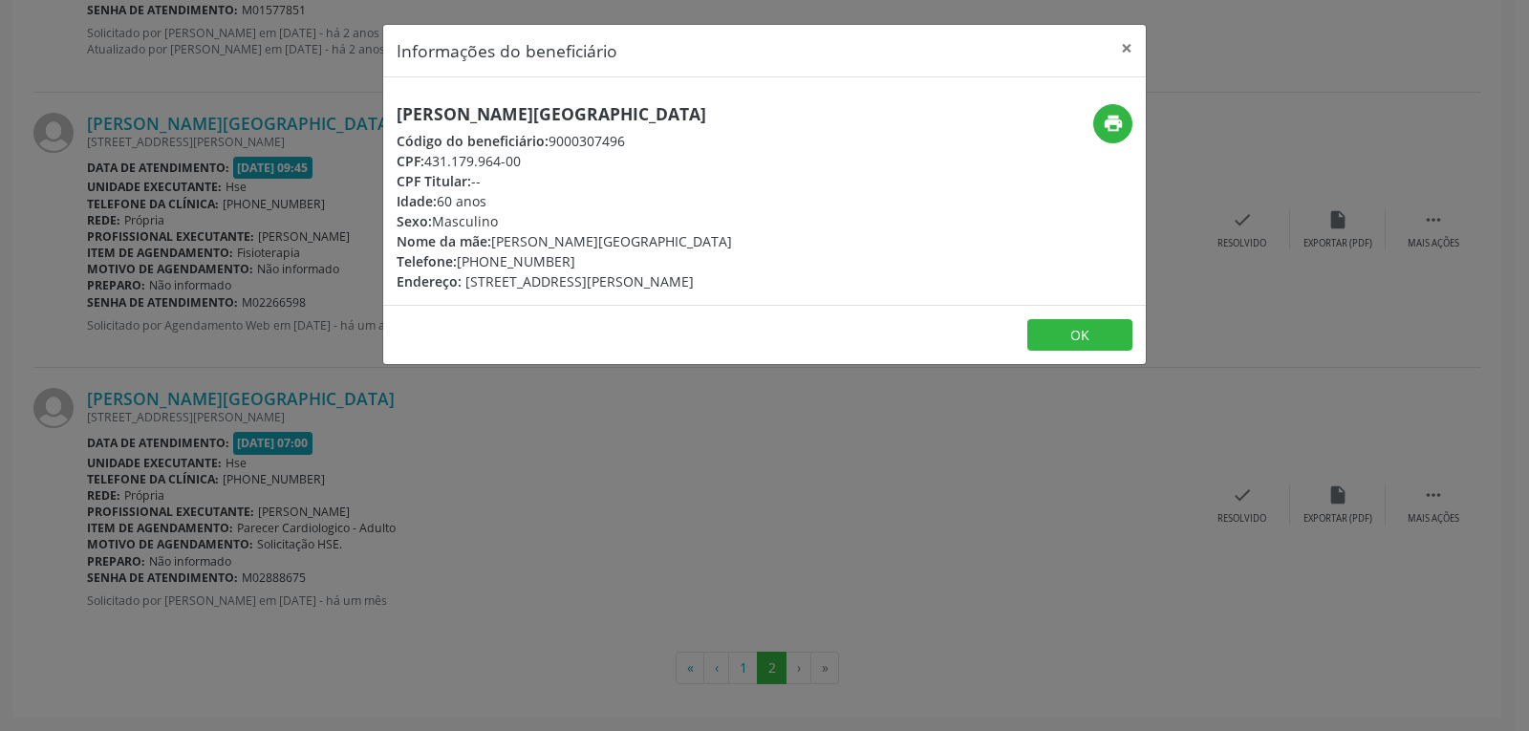
click at [643, 256] on div "Telefone: [PHONE_NUMBER]" at bounding box center [565, 261] width 336 height 20
copy div "99984-4403"
click at [1122, 44] on button "×" at bounding box center [1127, 48] width 38 height 47
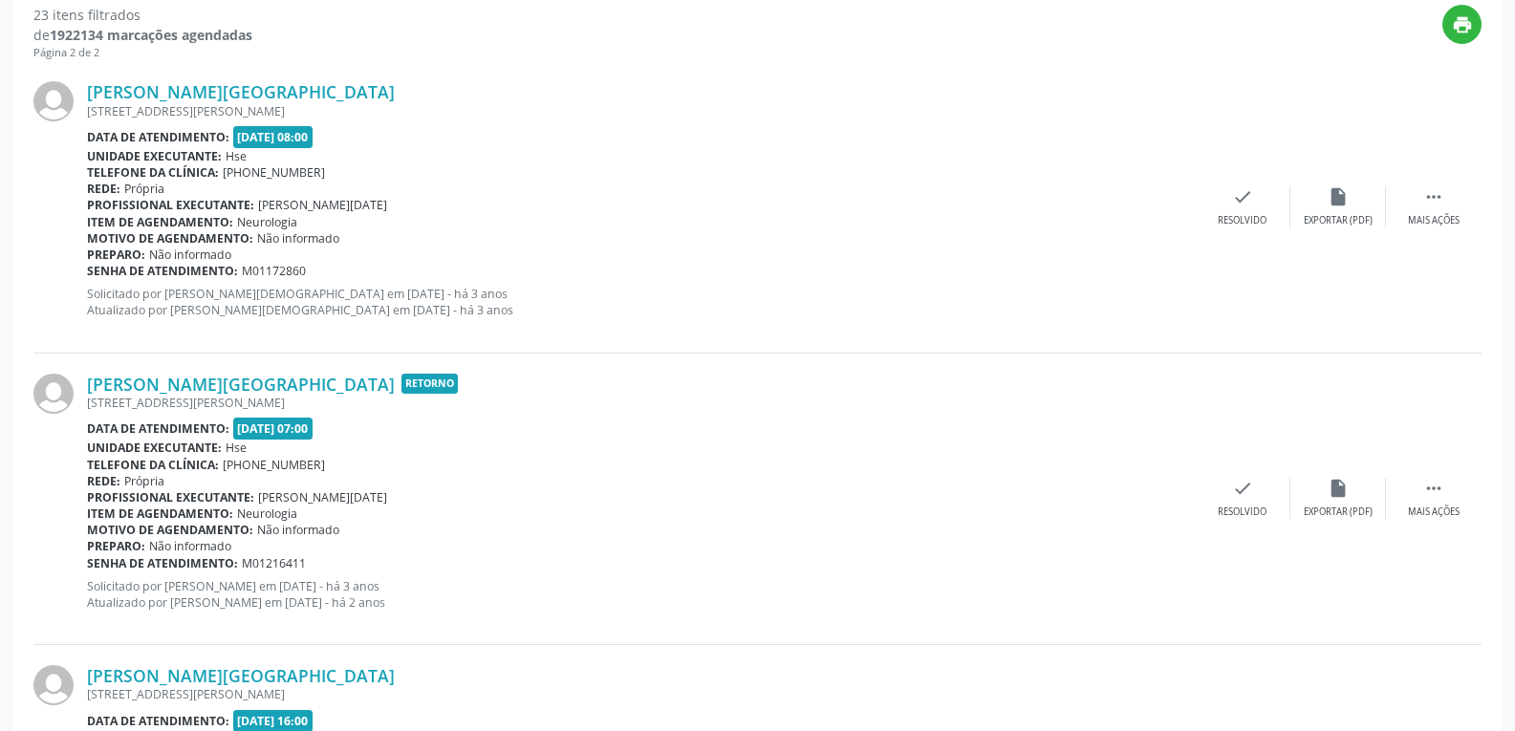
scroll to position [0, 0]
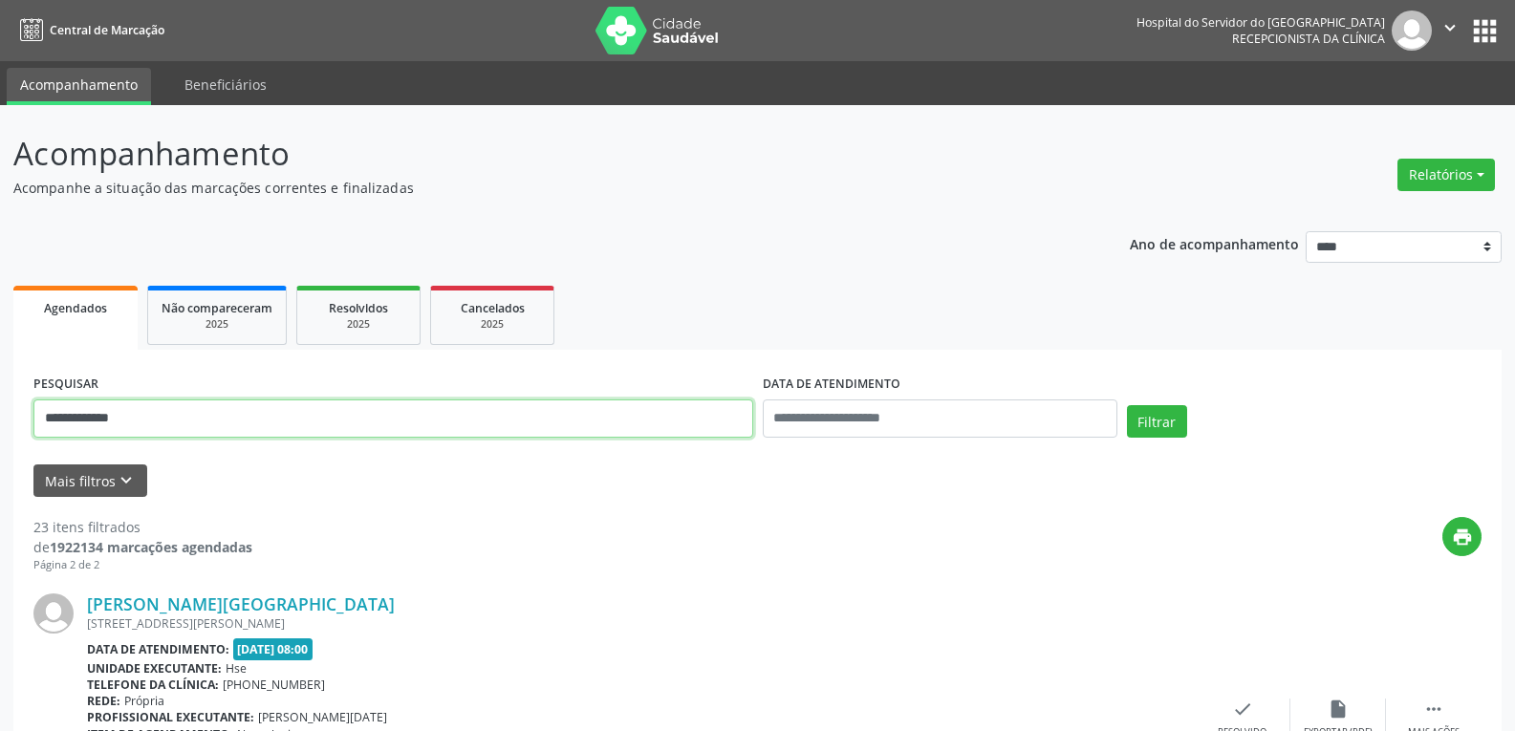
drag, startPoint x: 189, startPoint y: 412, endPoint x: 0, endPoint y: 405, distance: 189.4
click at [1127, 405] on button "Filtrar" at bounding box center [1157, 421] width 60 height 32
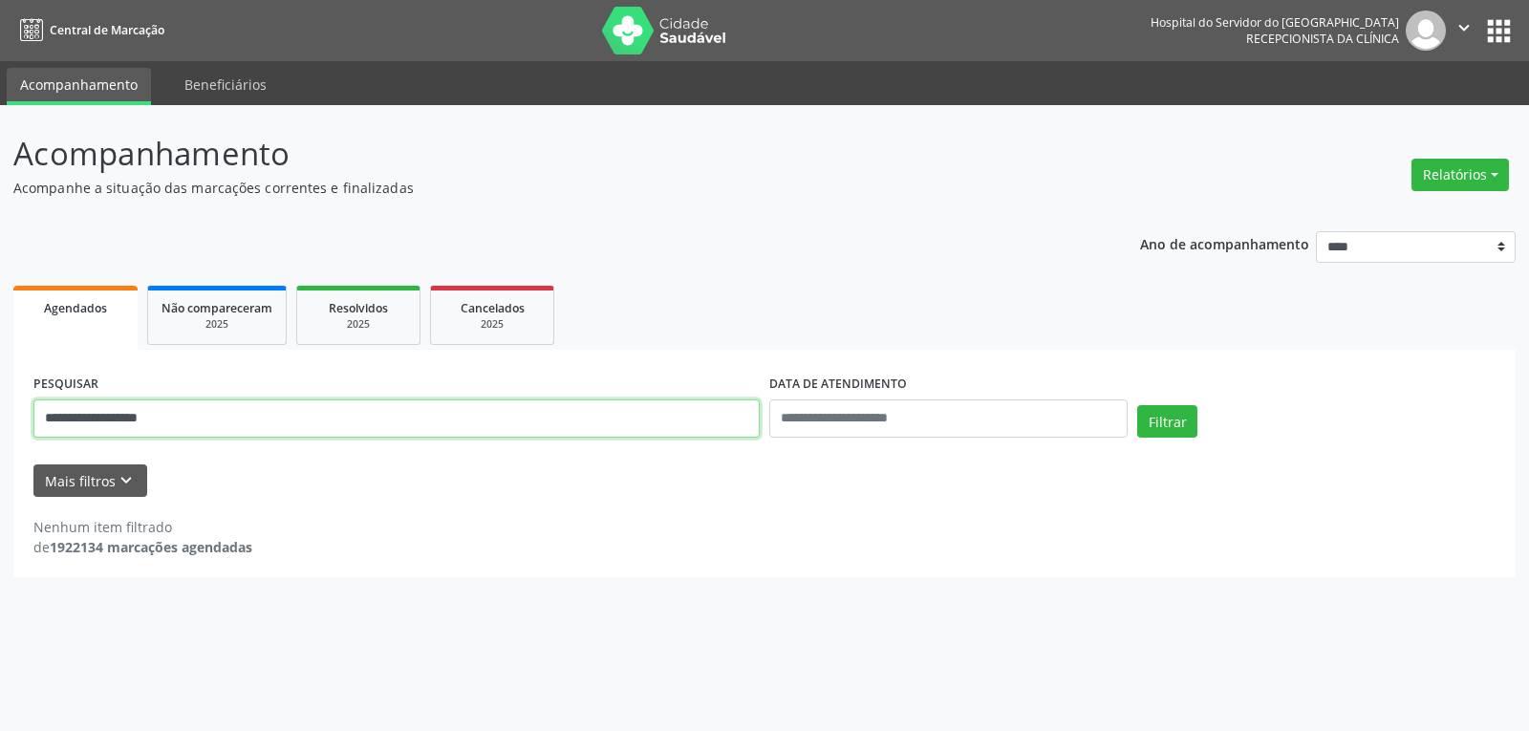
click at [216, 427] on input "**********" at bounding box center [396, 419] width 726 height 38
click at [1137, 405] on button "Filtrar" at bounding box center [1167, 421] width 60 height 32
click at [204, 421] on input "**********" at bounding box center [396, 419] width 726 height 38
drag, startPoint x: 266, startPoint y: 423, endPoint x: 0, endPoint y: 392, distance: 267.6
click at [0, 392] on div "**********" at bounding box center [764, 418] width 1529 height 626
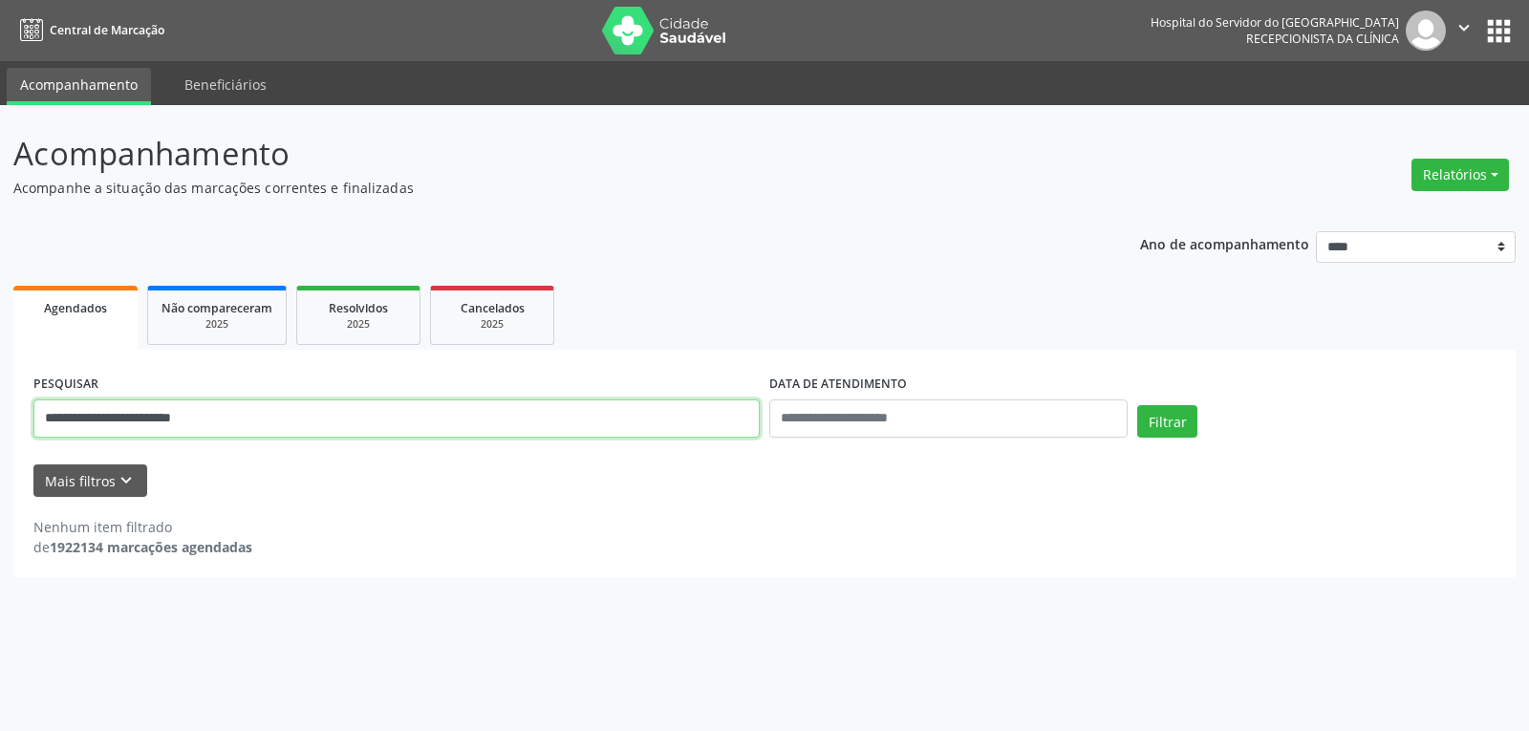
paste input "text"
type input "**********"
click at [1137, 405] on button "Filtrar" at bounding box center [1167, 421] width 60 height 32
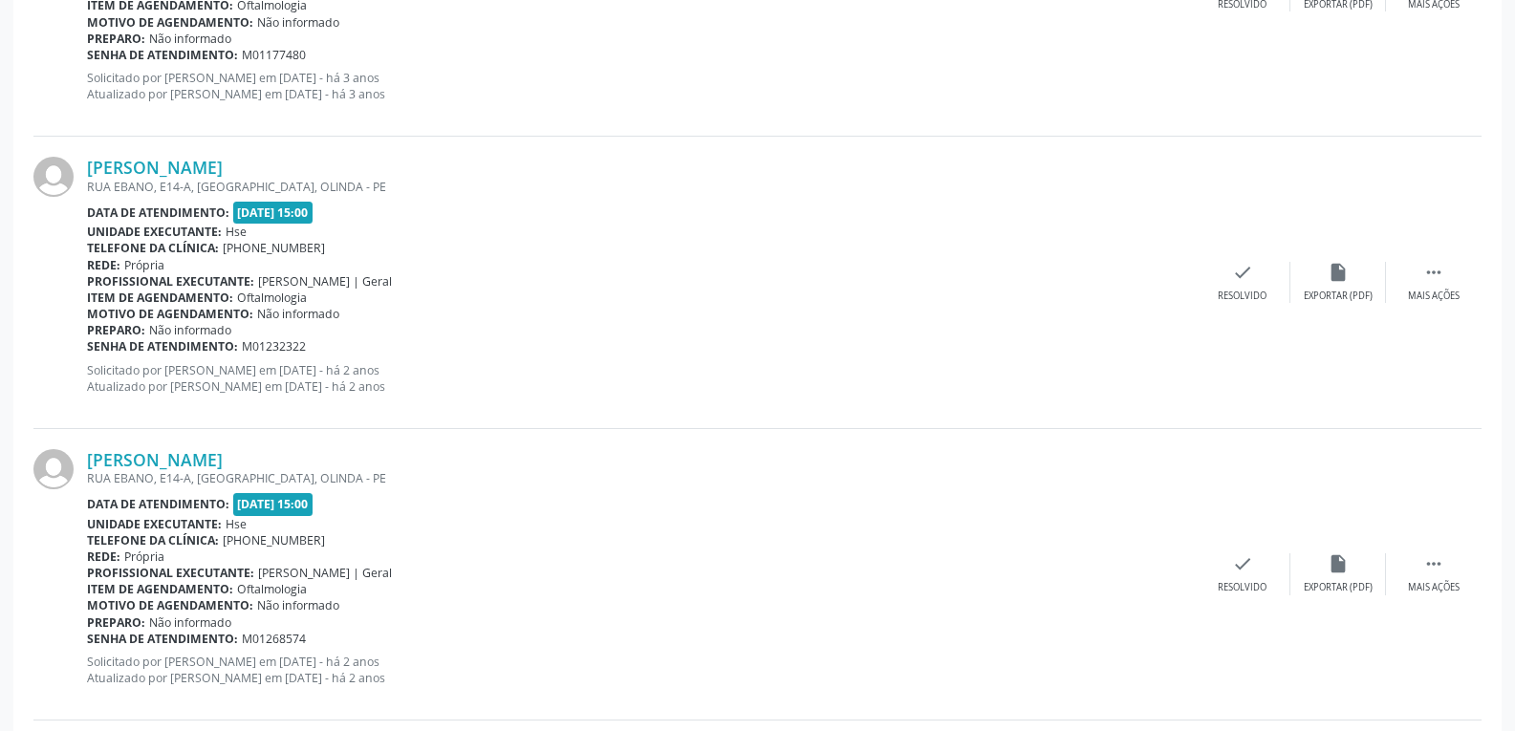
scroll to position [3378, 0]
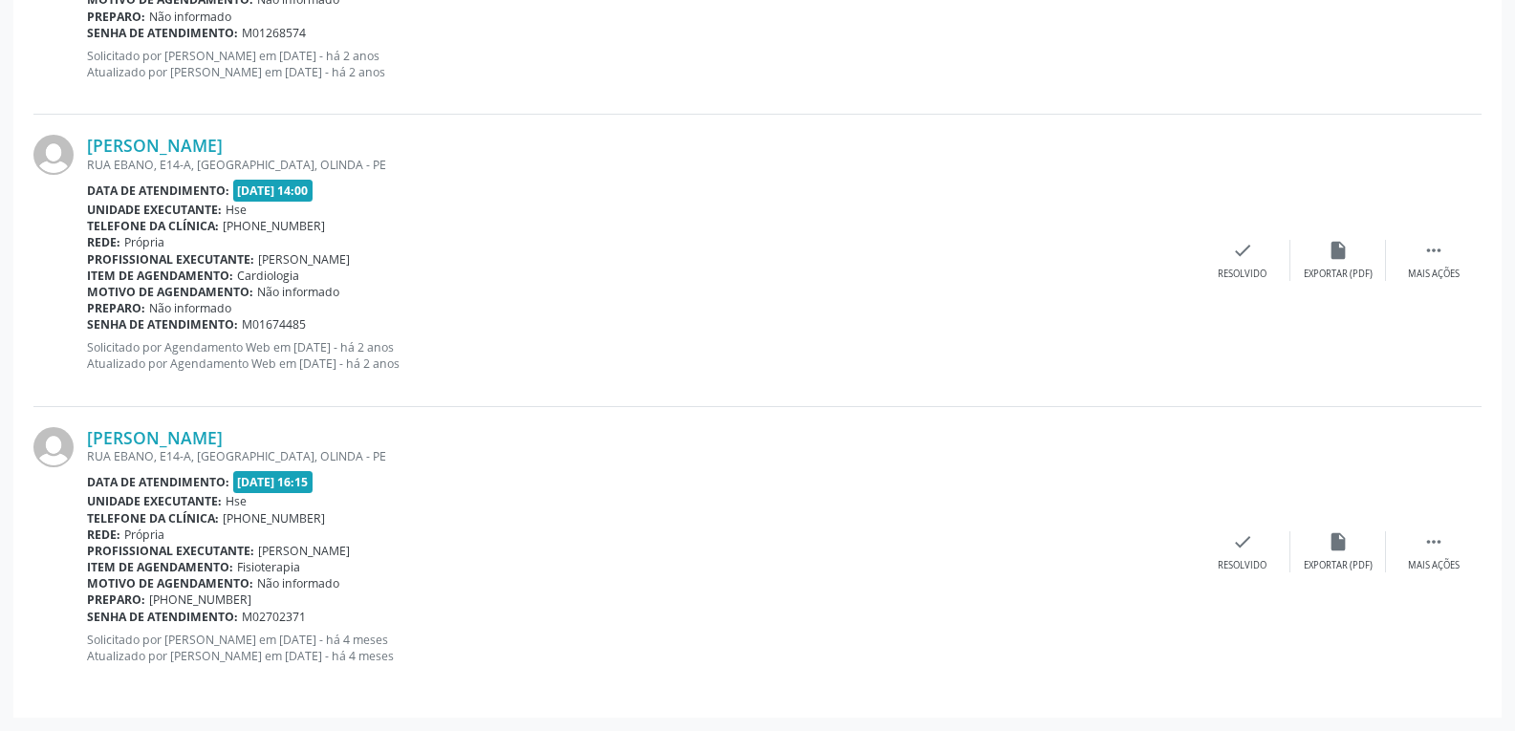
click at [205, 421] on div "[PERSON_NAME] [GEOGRAPHIC_DATA], E14-A, [GEOGRAPHIC_DATA], OLINDA - PE Data de …" at bounding box center [757, 552] width 1448 height 291
click at [210, 439] on link "[PERSON_NAME]" at bounding box center [155, 437] width 136 height 21
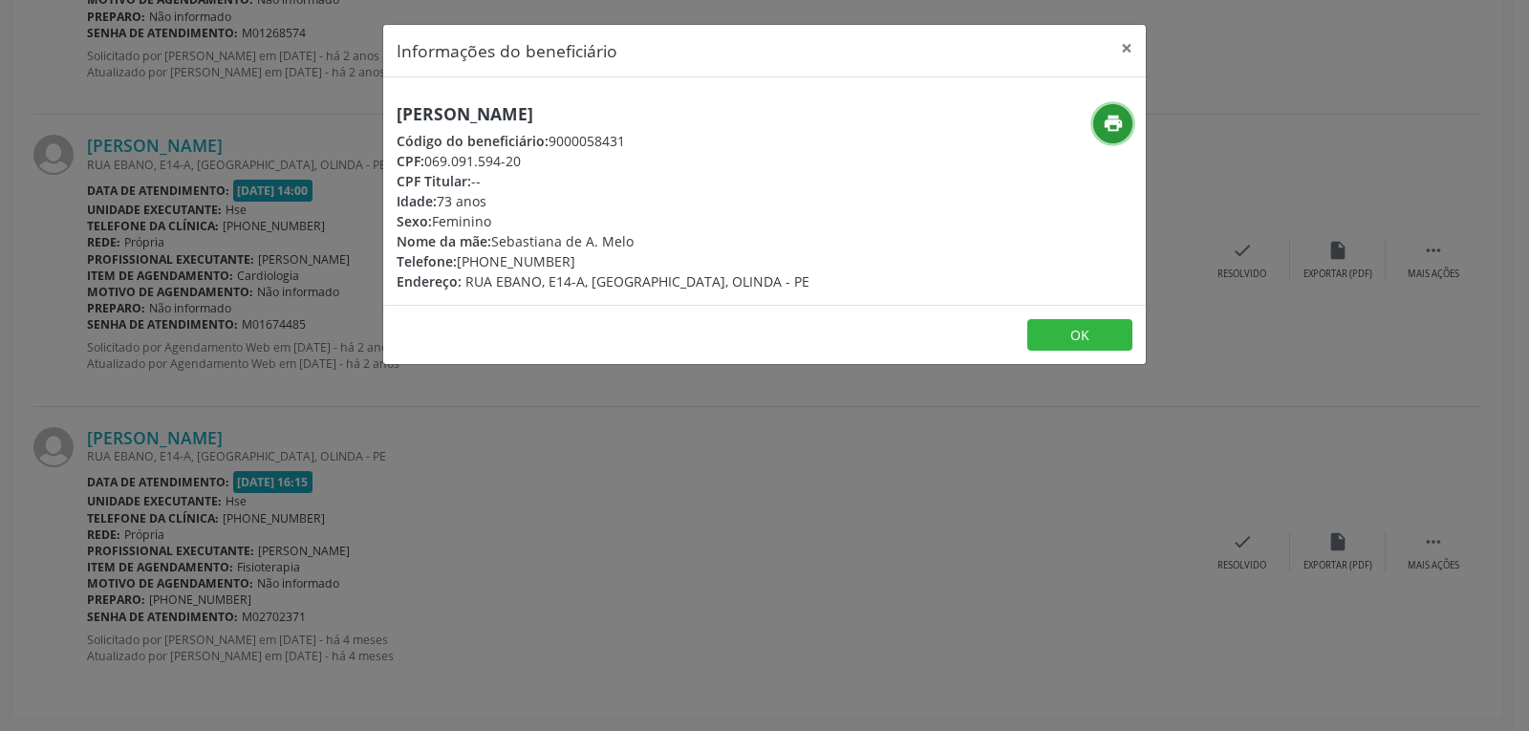
click at [1103, 123] on icon "print" at bounding box center [1113, 123] width 21 height 21
click at [1129, 49] on button "×" at bounding box center [1127, 48] width 38 height 47
